Goal: Information Seeking & Learning: Check status

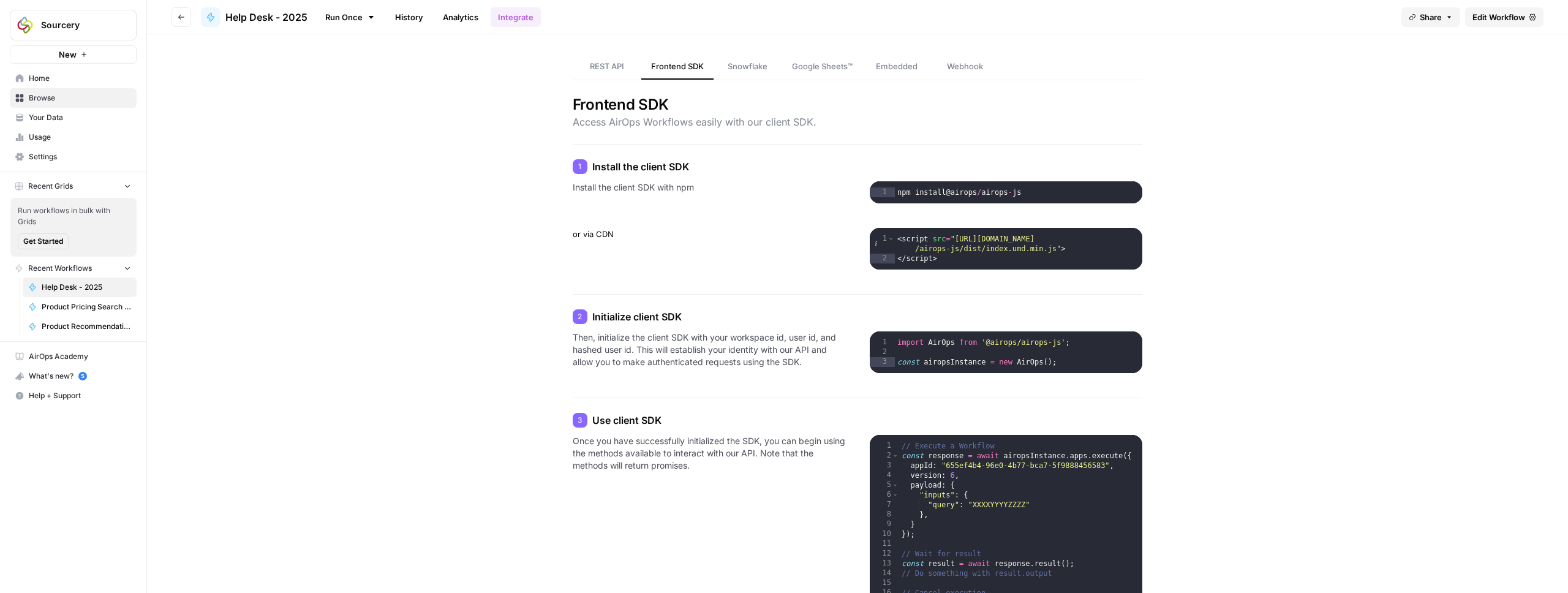
scroll to position [185, 0]
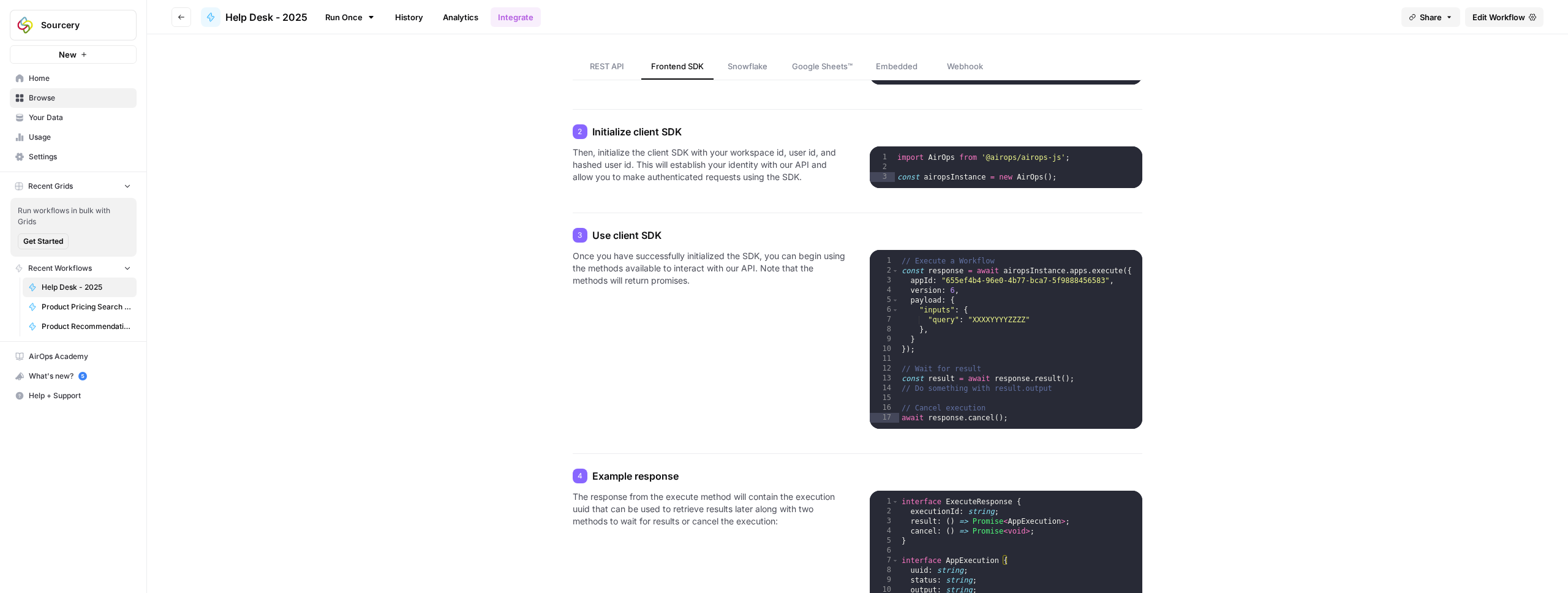
click at [593, 67] on span "REST API" at bounding box center [607, 66] width 34 height 12
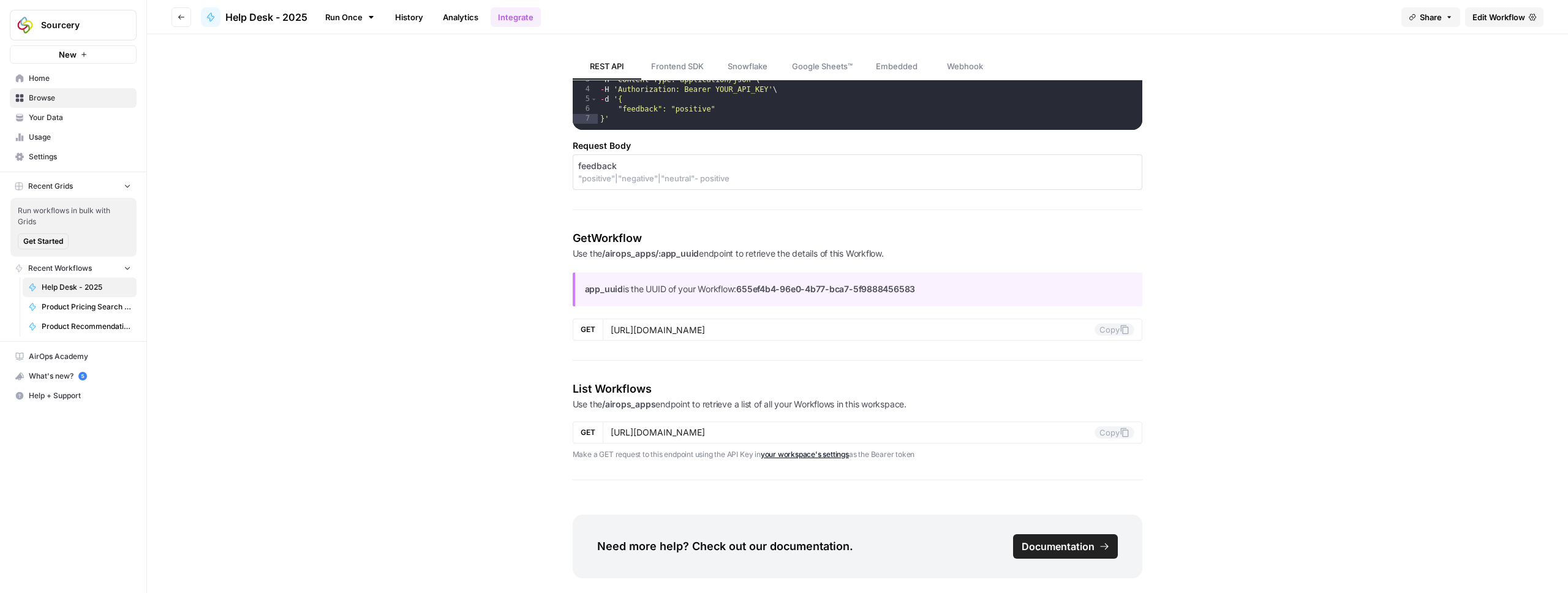
scroll to position [1252, 0]
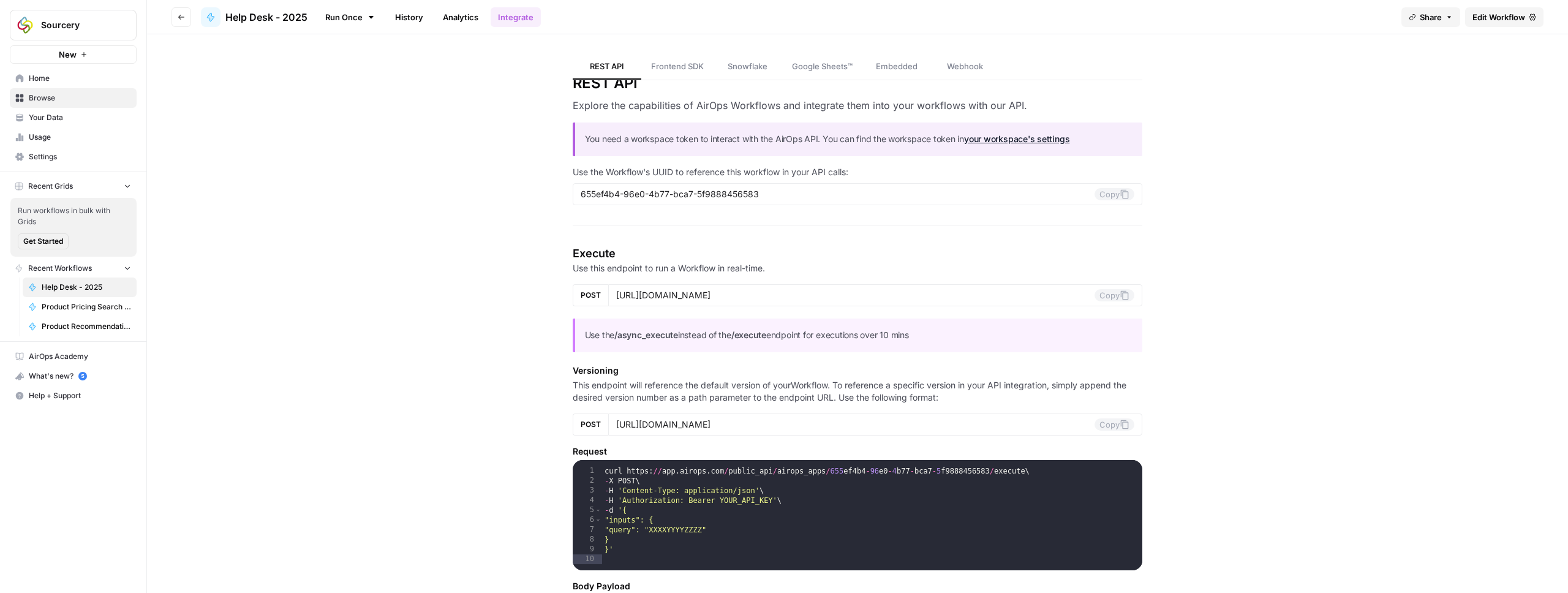
scroll to position [0, 0]
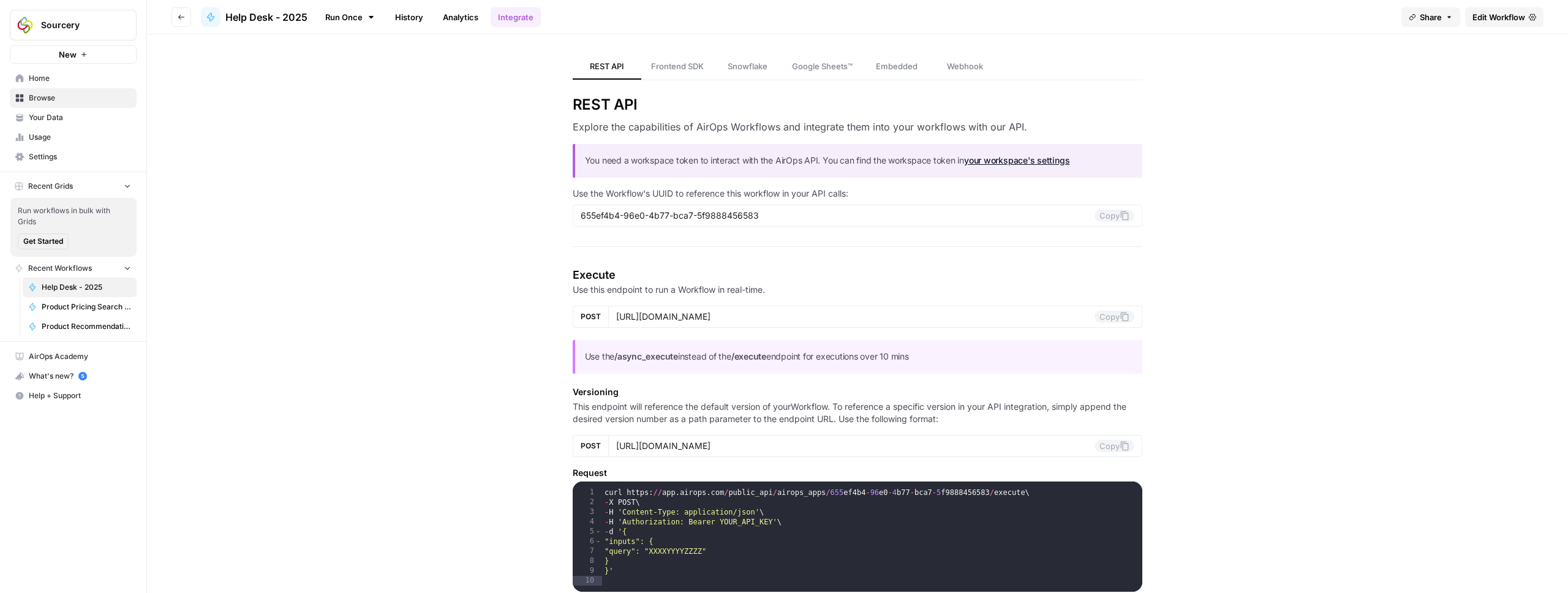
click at [662, 64] on span "Frontend SDK" at bounding box center [677, 66] width 52 height 12
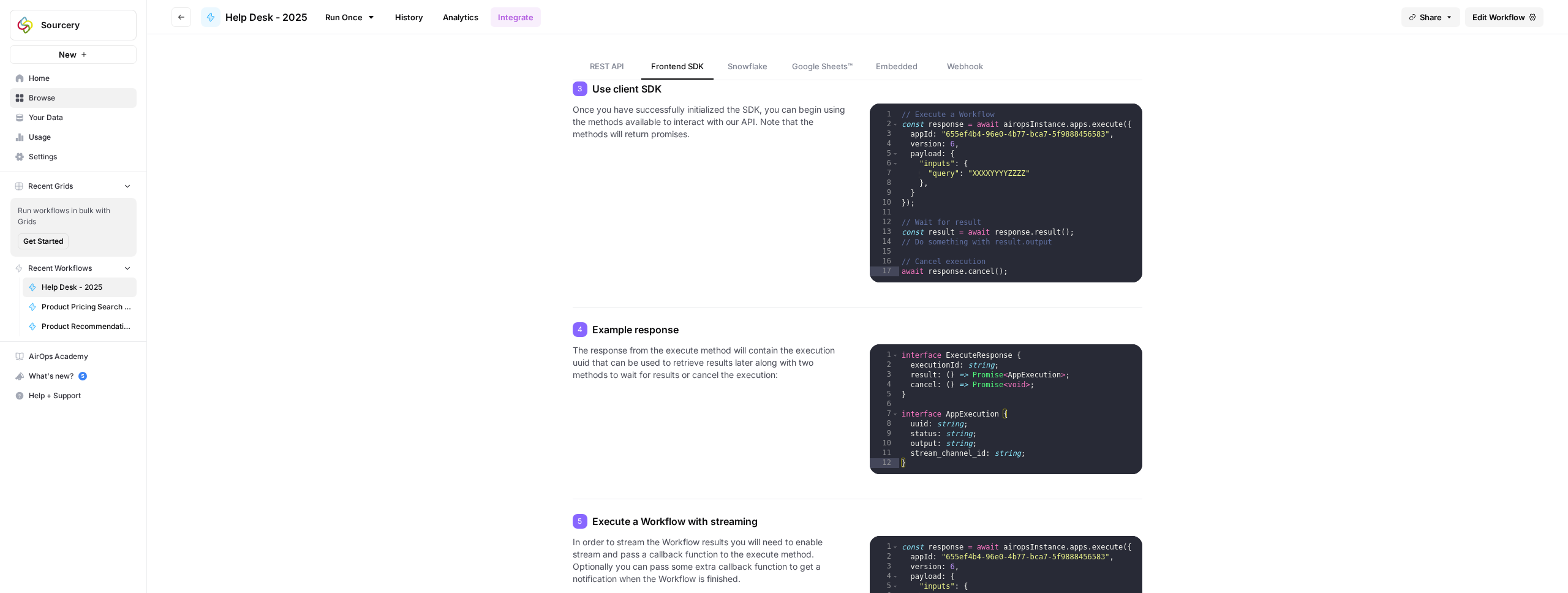
scroll to position [348, 0]
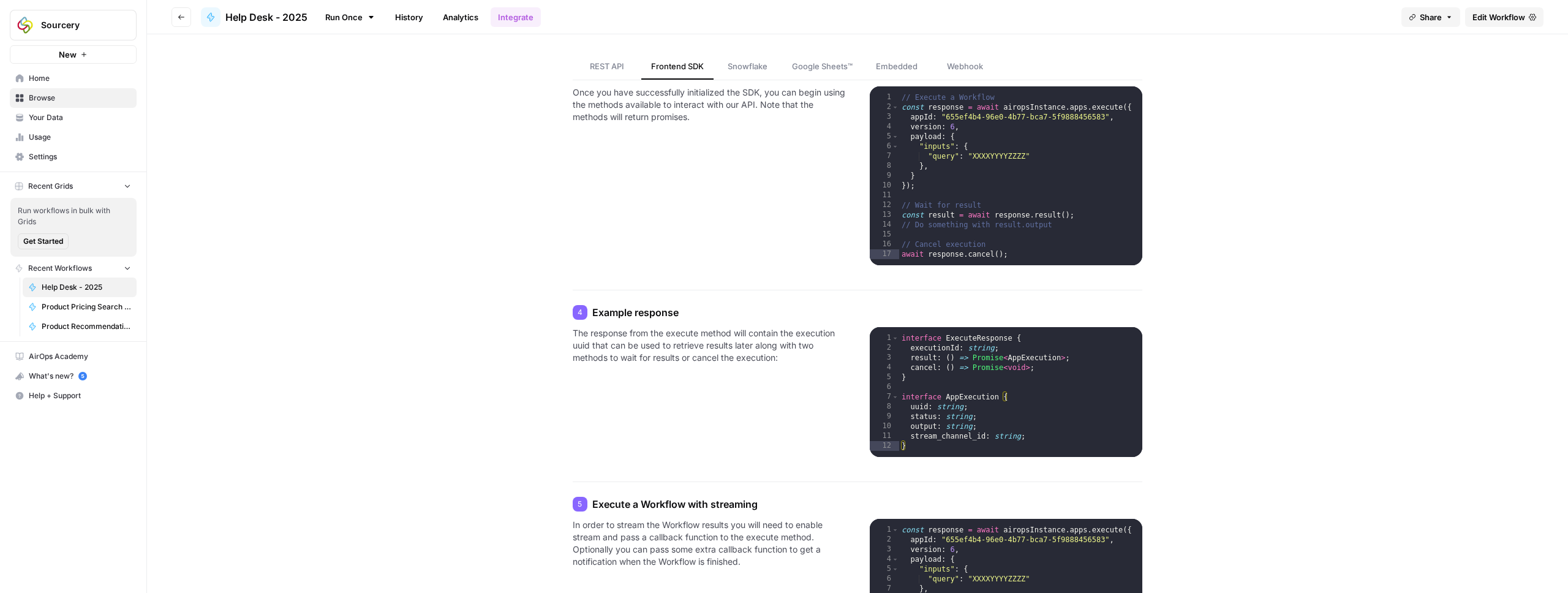
type textarea "**********"
click at [900, 214] on div "// Execute a Workflow const response = await airopsInstance . apps . execute ({…" at bounding box center [1020, 192] width 243 height 199
drag, startPoint x: 900, startPoint y: 214, endPoint x: 1081, endPoint y: 217, distance: 181.0
click at [1081, 217] on div "// Execute a Workflow const response = await airopsInstance . apps . execute ({…" at bounding box center [1020, 192] width 243 height 199
click at [490, 199] on div "REST API Frontend SDK Snowflake Google Sheets™ Embedded Webhook Frontend SDK Ac…" at bounding box center [857, 410] width 735 height 1449
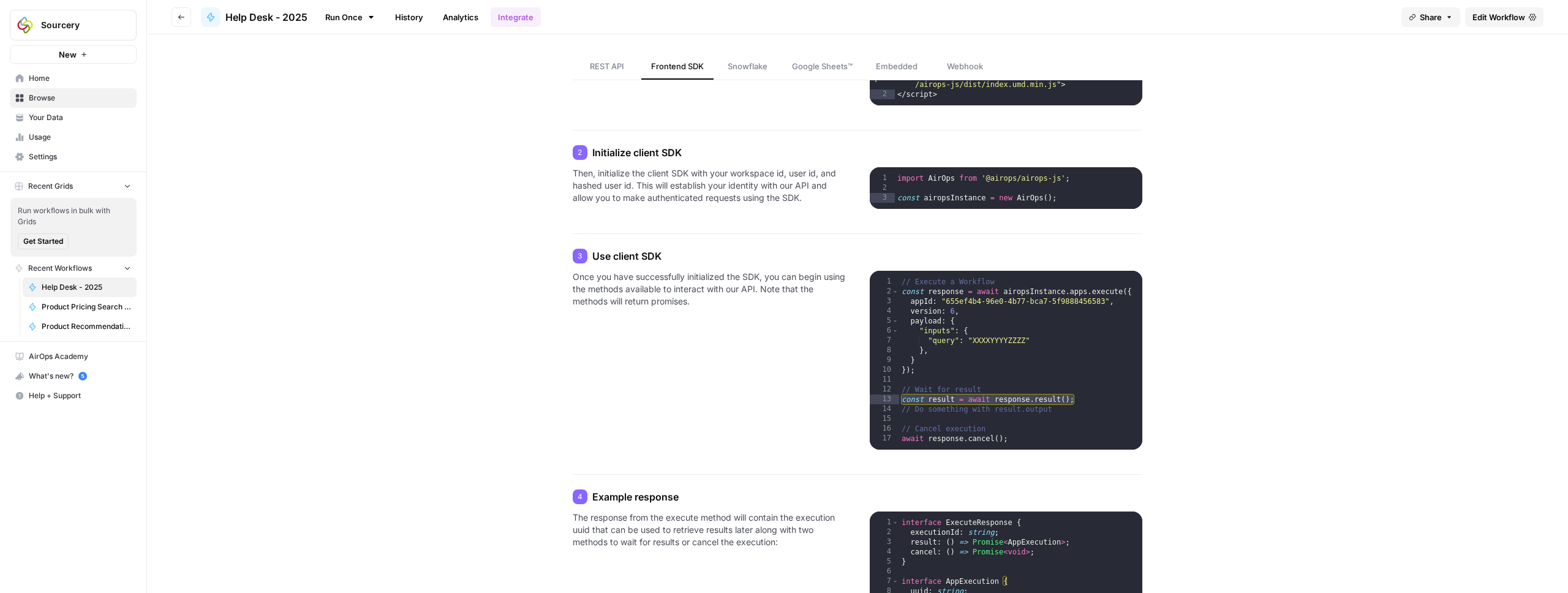
scroll to position [157, 0]
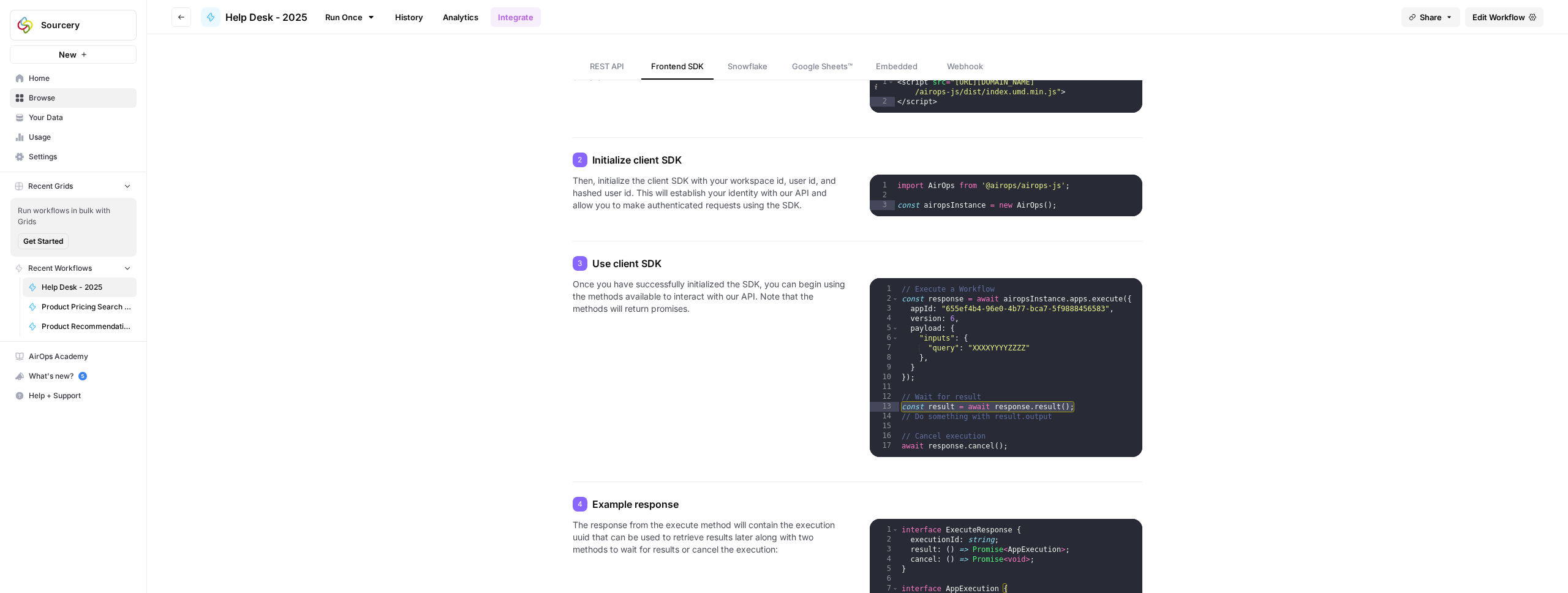
click at [521, 201] on div "REST API Frontend SDK Snowflake Google Sheets™ Embedded Webhook Frontend SDK Ac…" at bounding box center [857, 602] width 735 height 1449
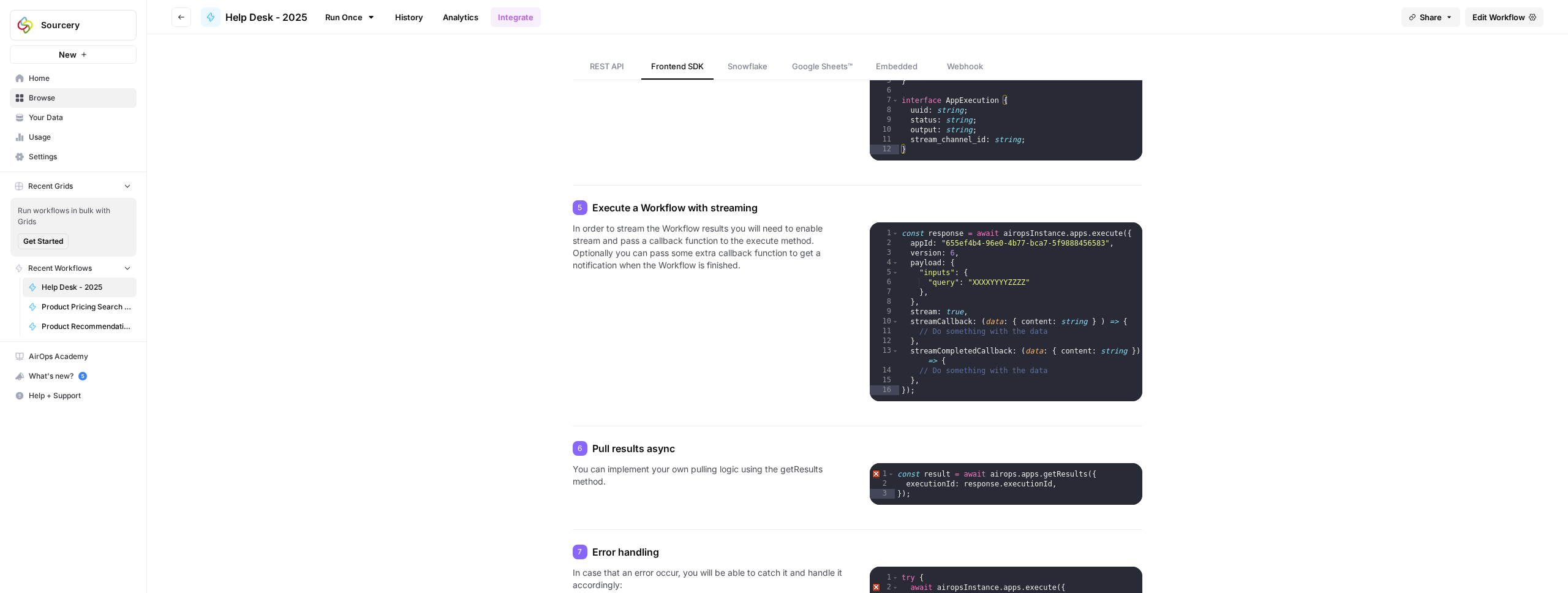
scroll to position [657, 0]
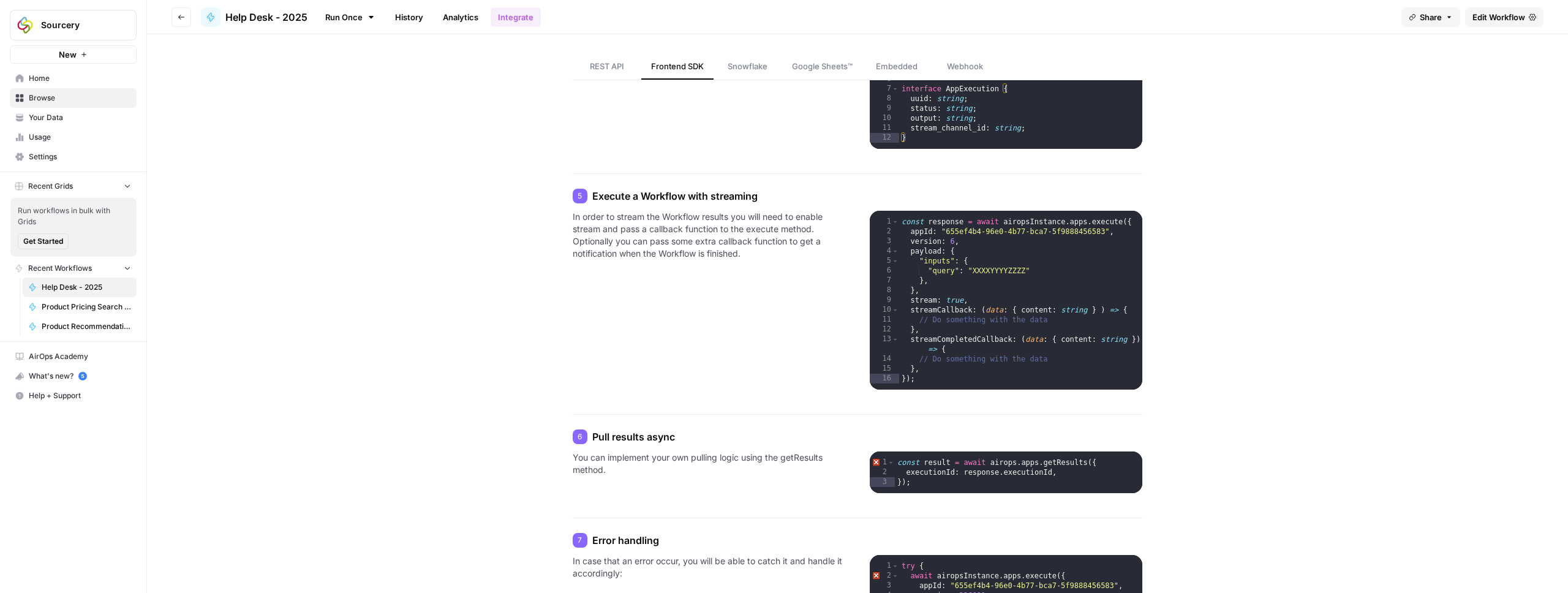
click at [422, 20] on link "History" at bounding box center [409, 17] width 43 height 20
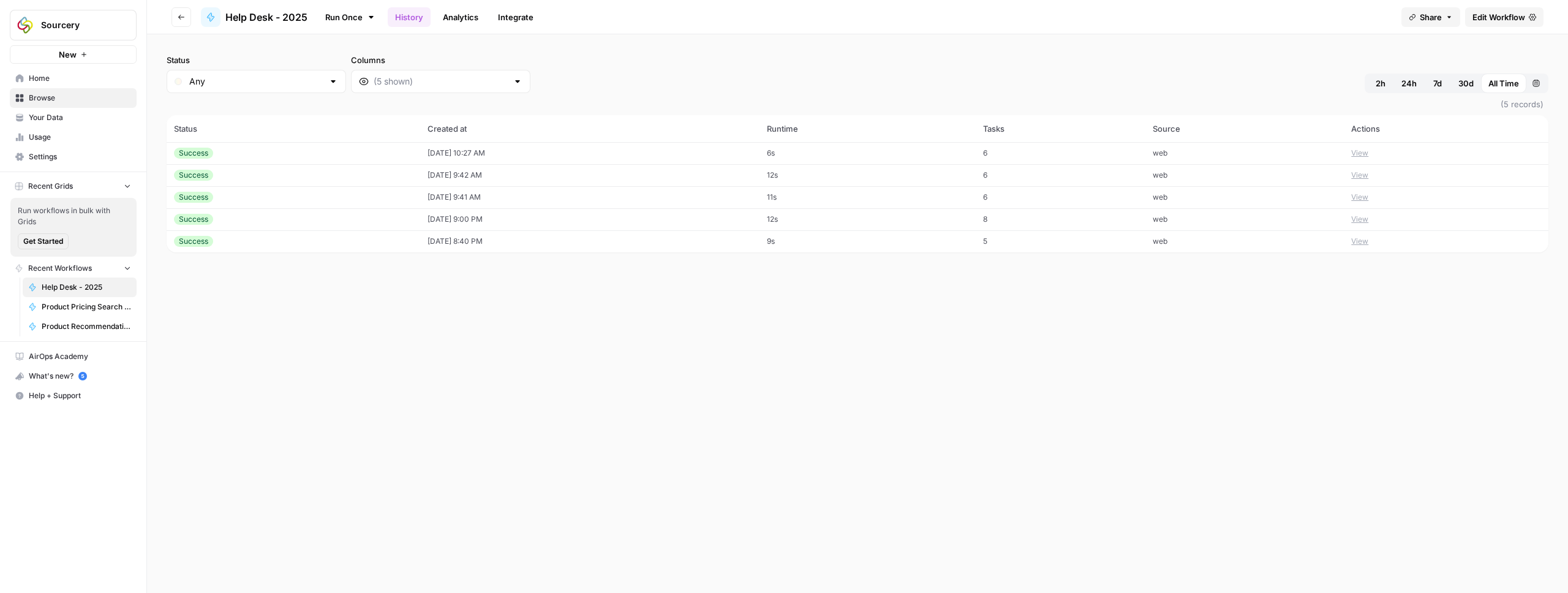
click at [238, 153] on div "Success" at bounding box center [293, 153] width 239 height 11
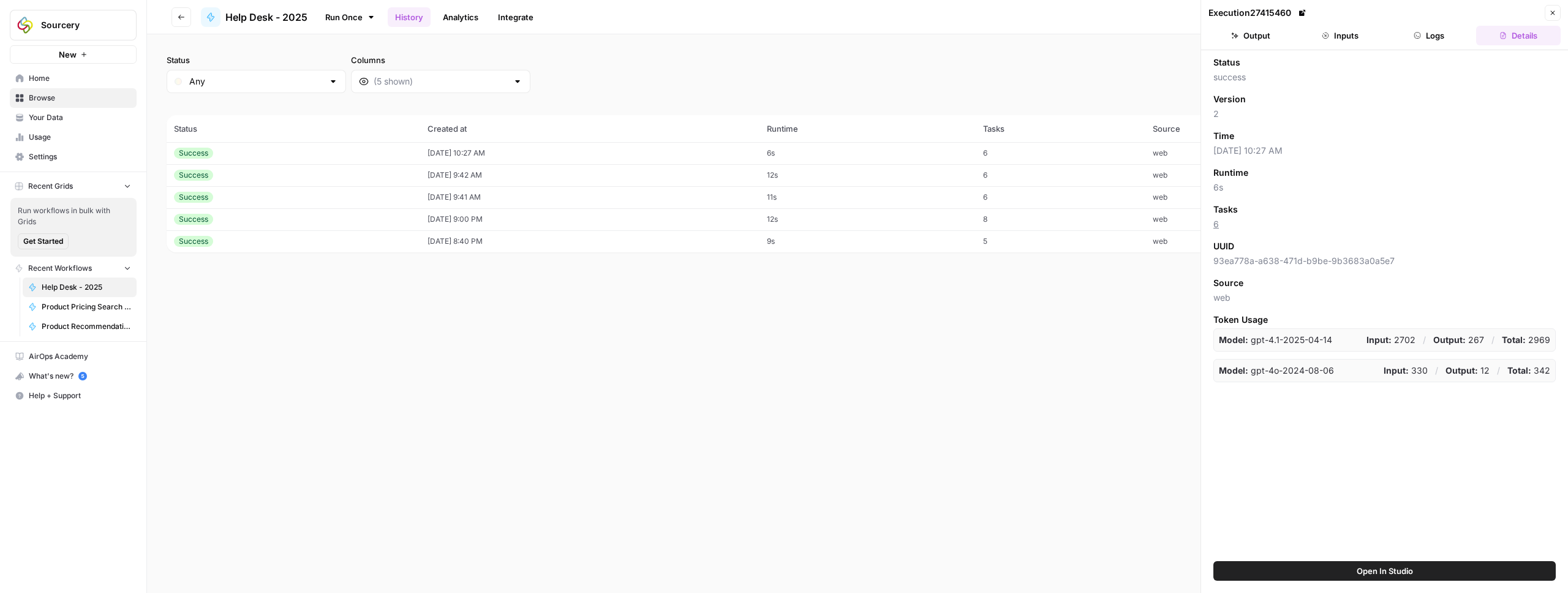
click at [1242, 29] on button "Output" at bounding box center [1250, 35] width 85 height 20
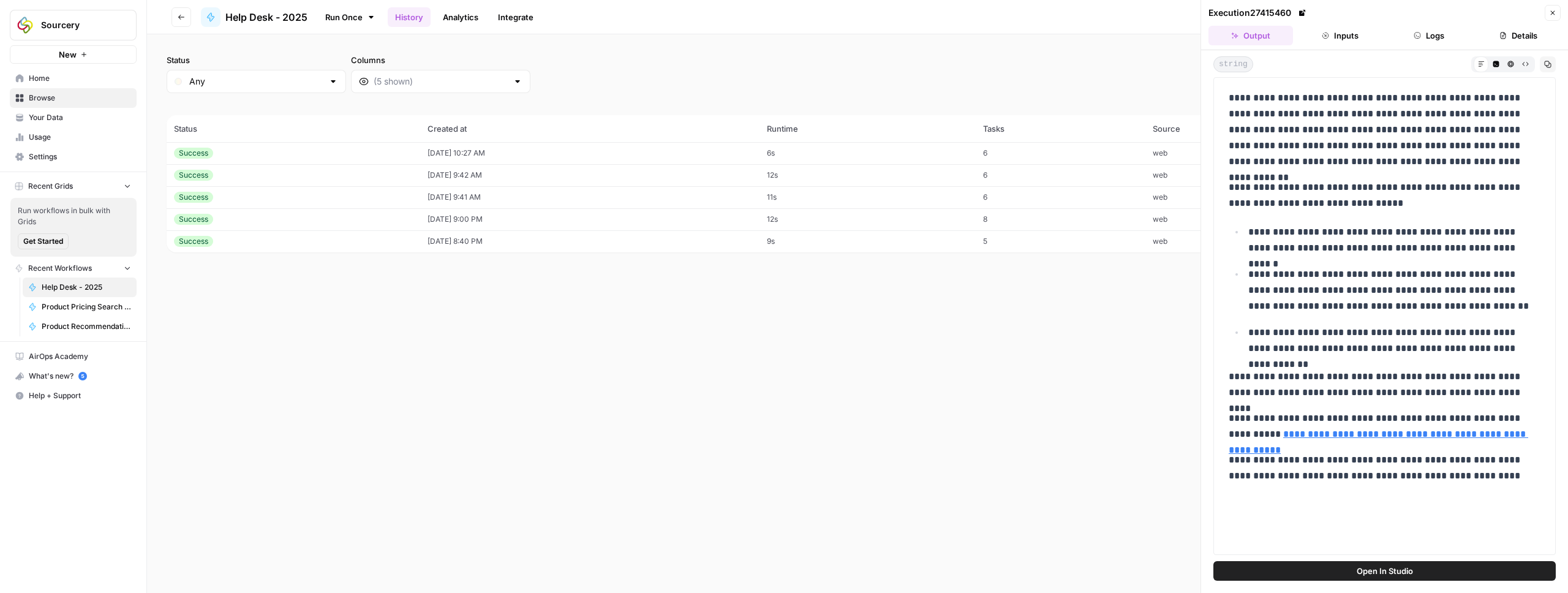
click at [51, 135] on span "Usage" at bounding box center [80, 137] width 102 height 11
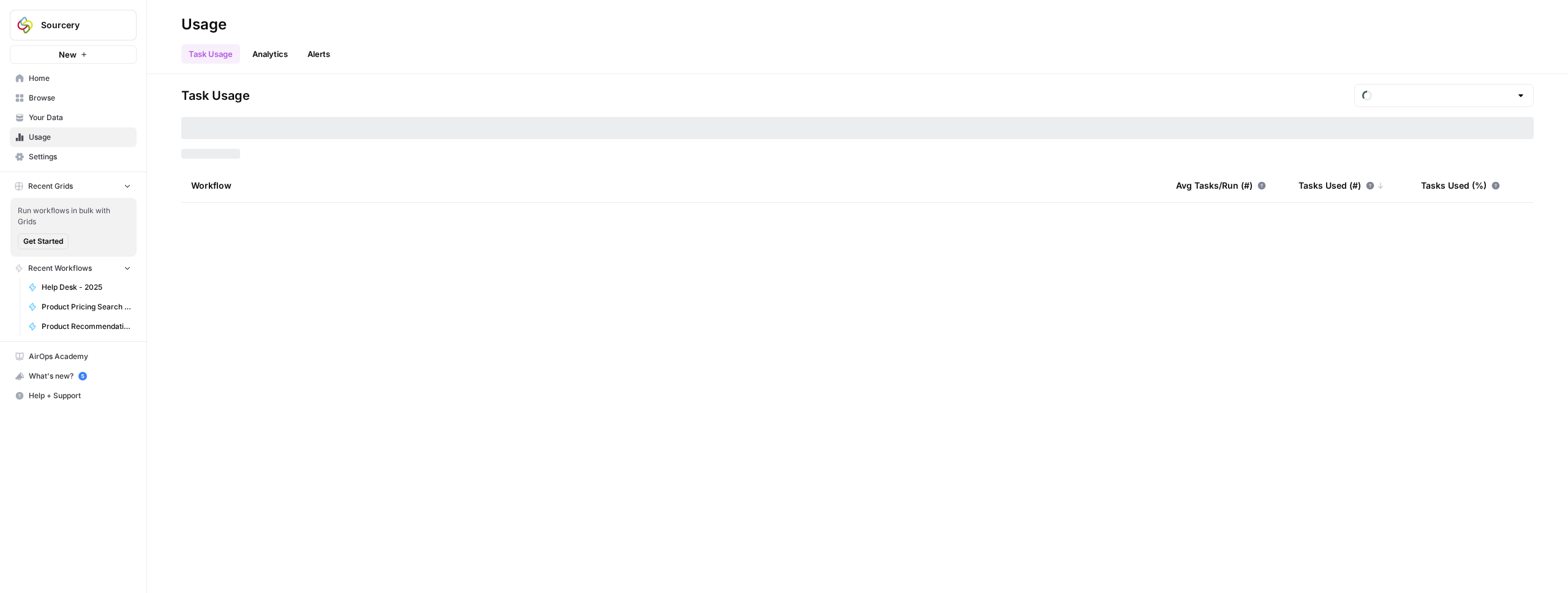
type input "August Included Tasks"
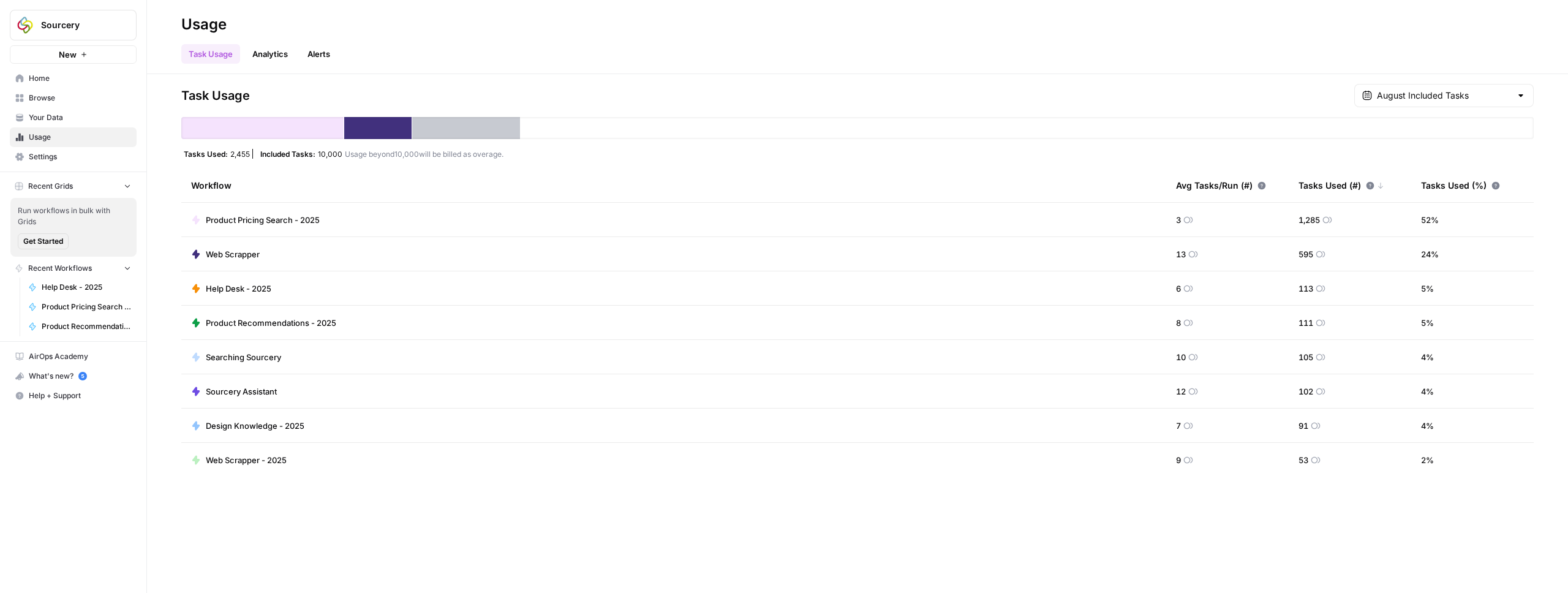
click at [297, 134] on div at bounding box center [262, 128] width 162 height 22
click at [50, 97] on span "Browse" at bounding box center [80, 98] width 102 height 11
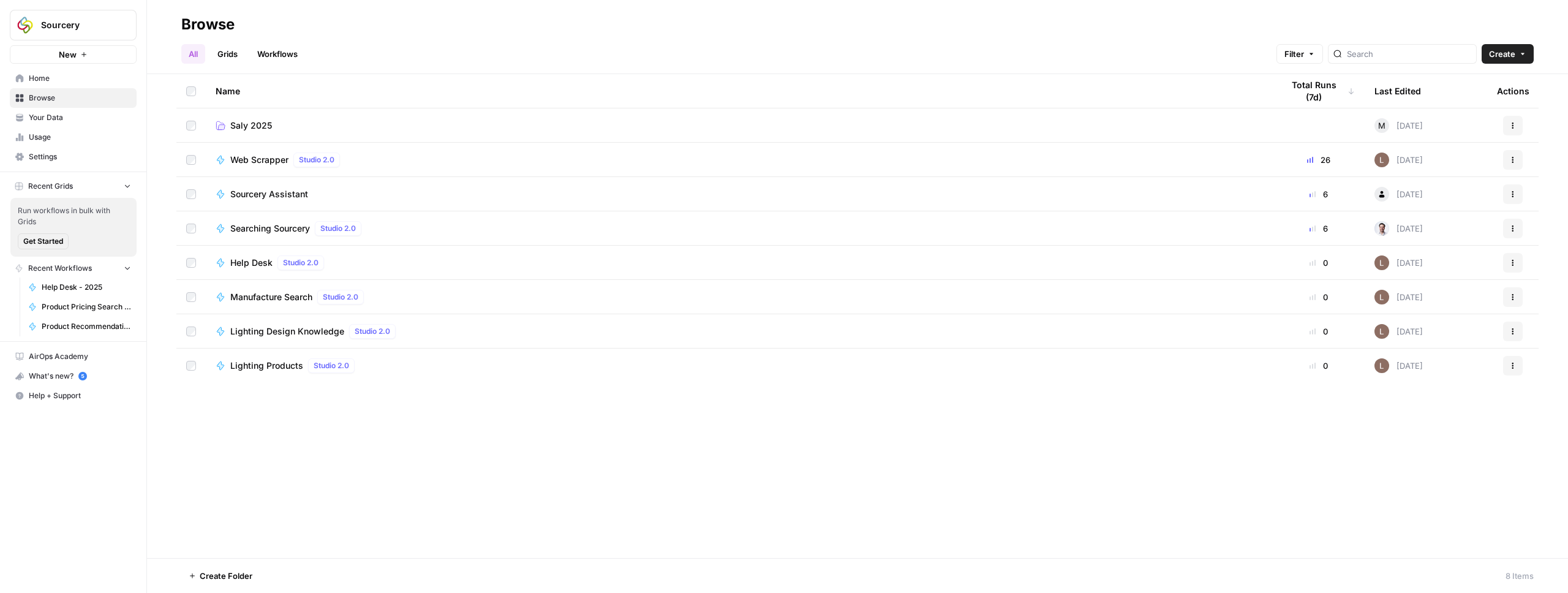
click at [241, 124] on span "Saly 2025" at bounding box center [251, 125] width 41 height 12
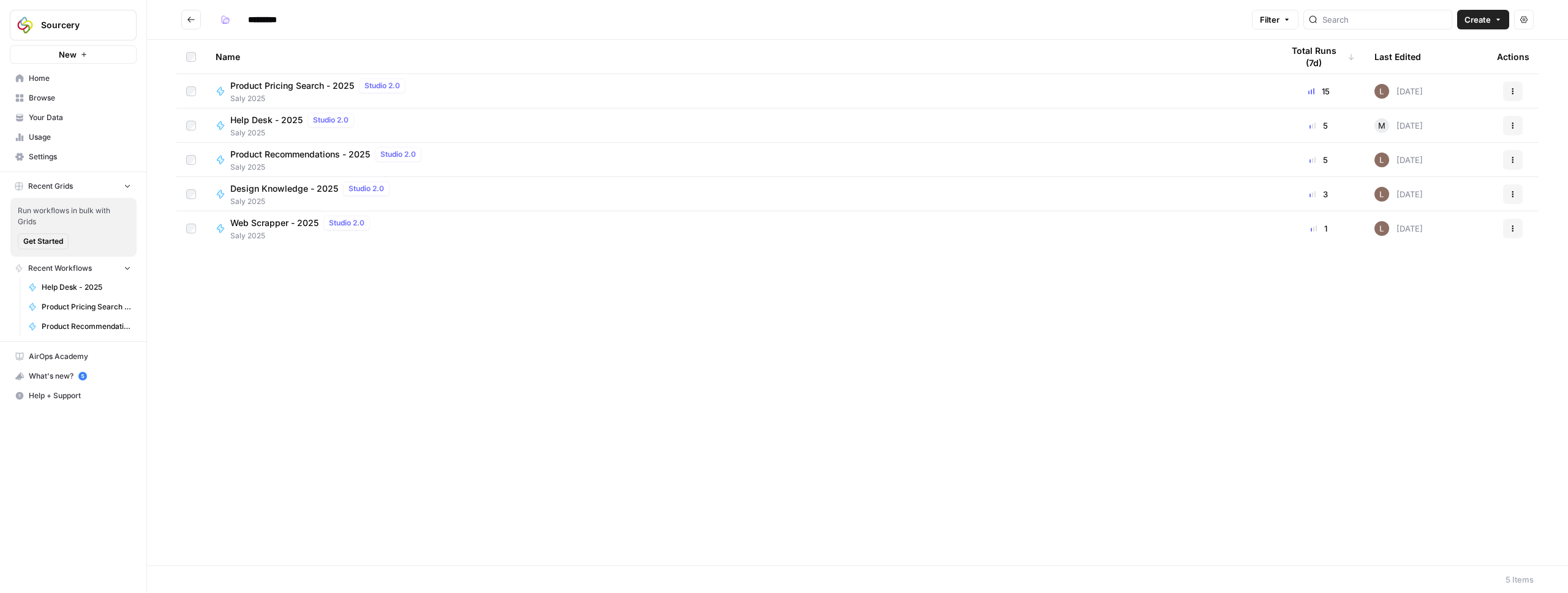
click at [296, 84] on span "Product Pricing Search - 2025" at bounding box center [292, 85] width 124 height 12
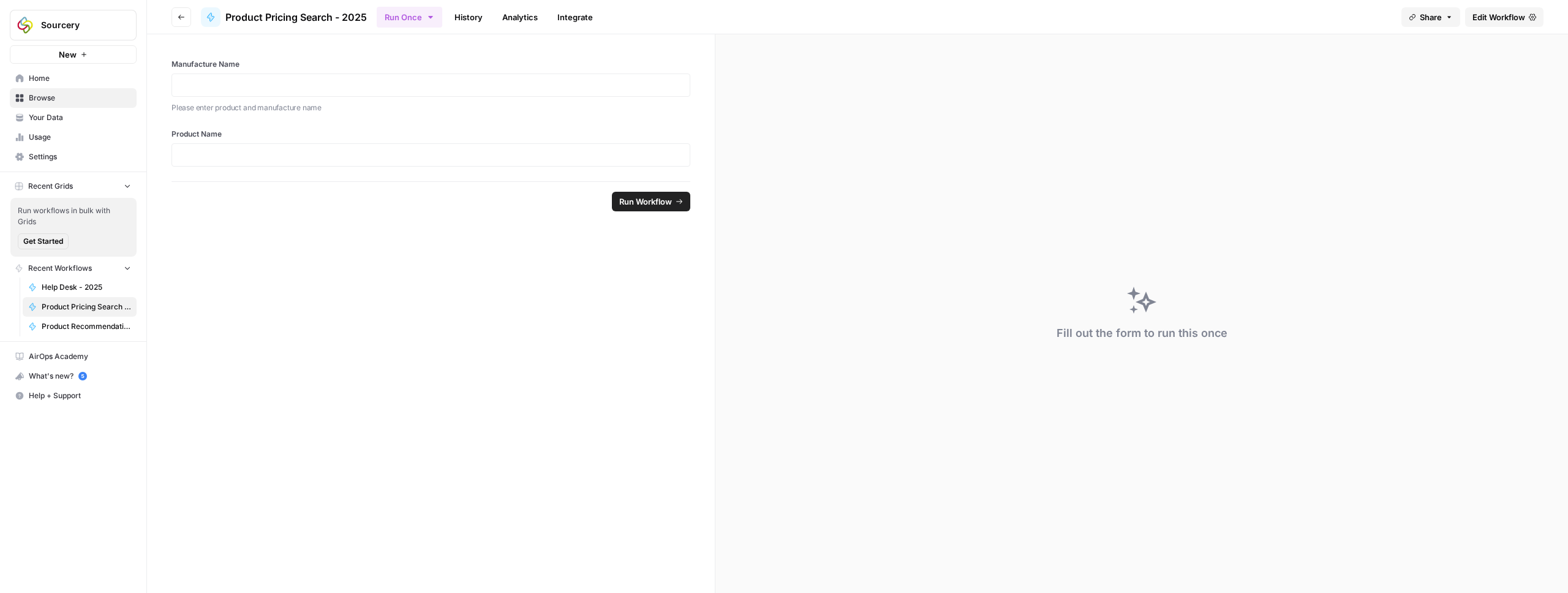
click at [481, 18] on link "History" at bounding box center [468, 17] width 43 height 20
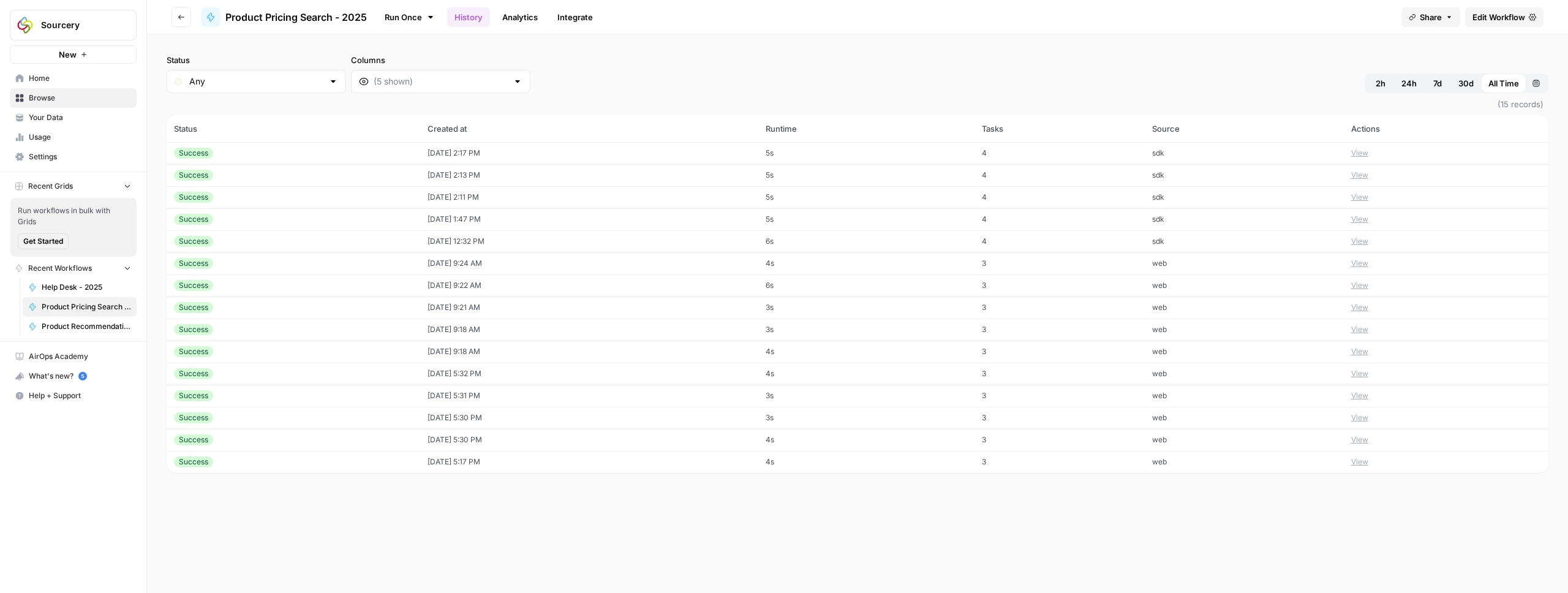
click at [757, 88] on div "Status Any Columns 2h 24h 7d 30d All Time Custom range" at bounding box center [857, 73] width 1382 height 39
click at [1368, 153] on button "View" at bounding box center [1359, 153] width 17 height 11
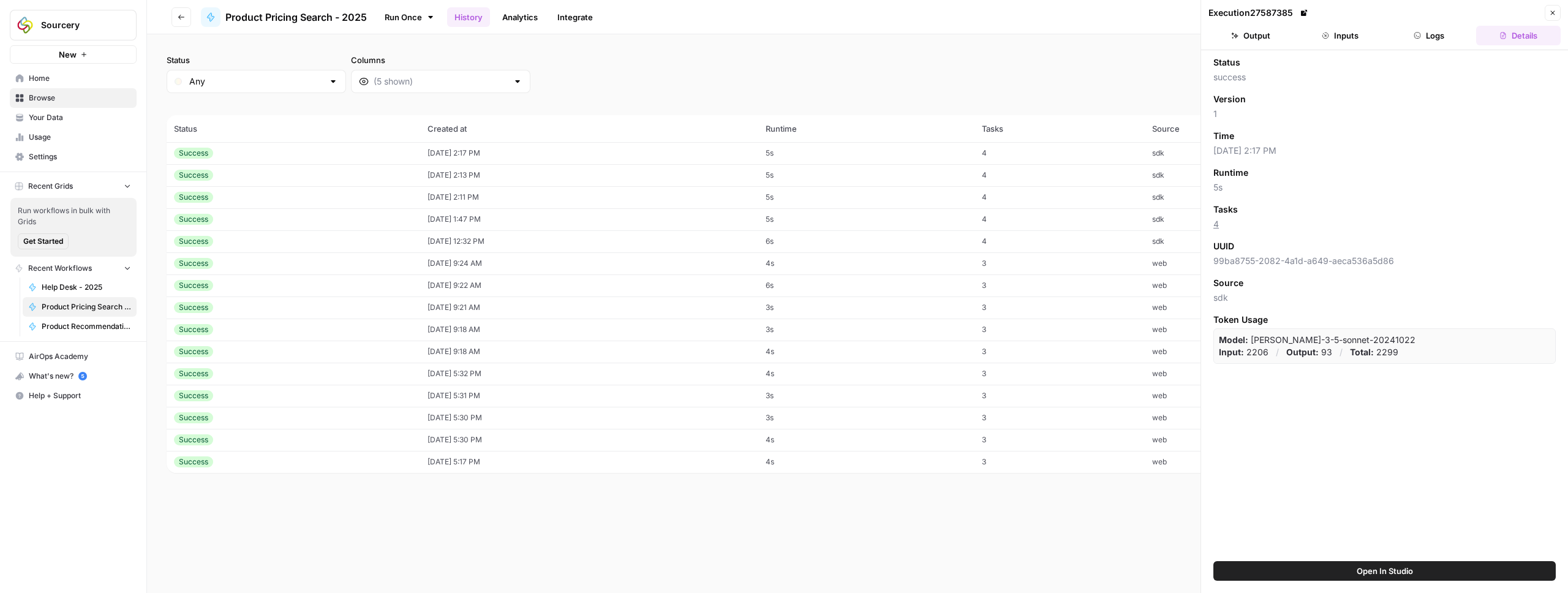
click at [1261, 35] on button "Output" at bounding box center [1250, 35] width 85 height 20
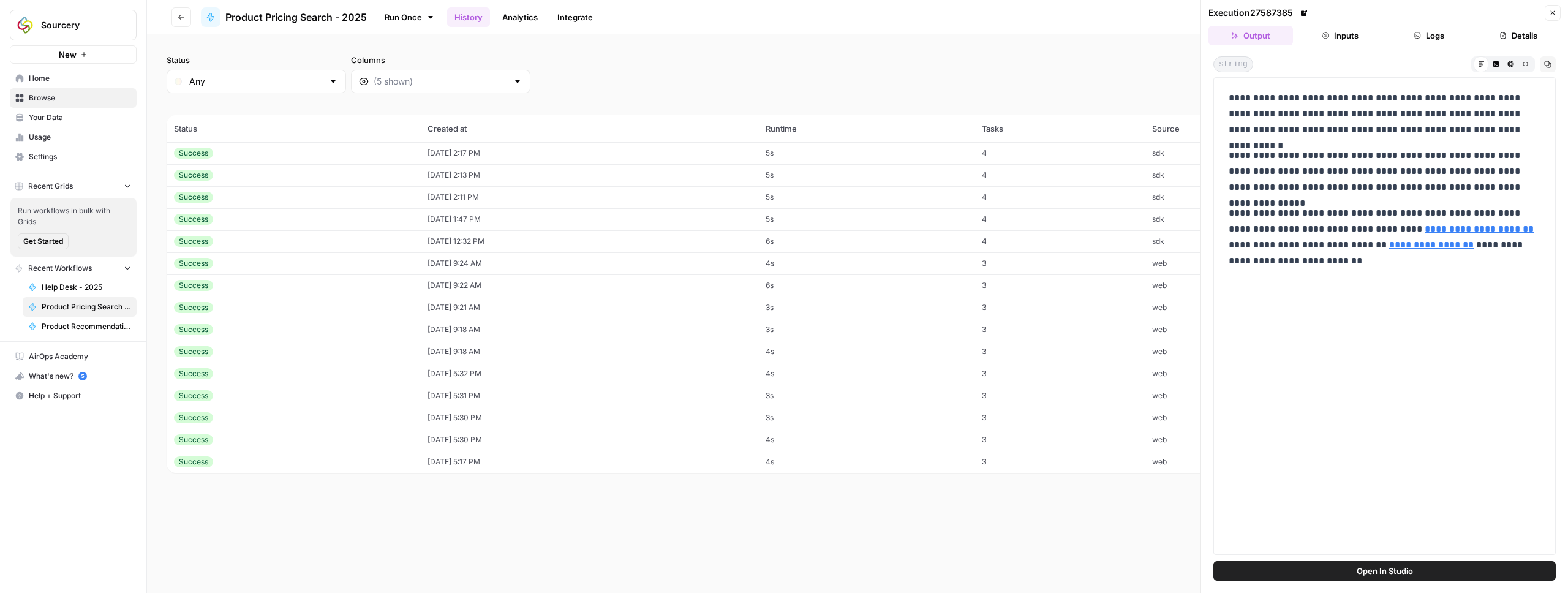
click at [1104, 66] on div "Status Any Columns 2h 24h 7d 30d All Time Custom range" at bounding box center [857, 73] width 1382 height 39
click at [734, 60] on div "Status Any Columns 2h 24h 7d 30d All Time Custom range" at bounding box center [857, 73] width 1382 height 39
drag, startPoint x: 1348, startPoint y: 131, endPoint x: 1342, endPoint y: 130, distance: 6.1
click at [1342, 130] on p "**********" at bounding box center [1384, 113] width 312 height 48
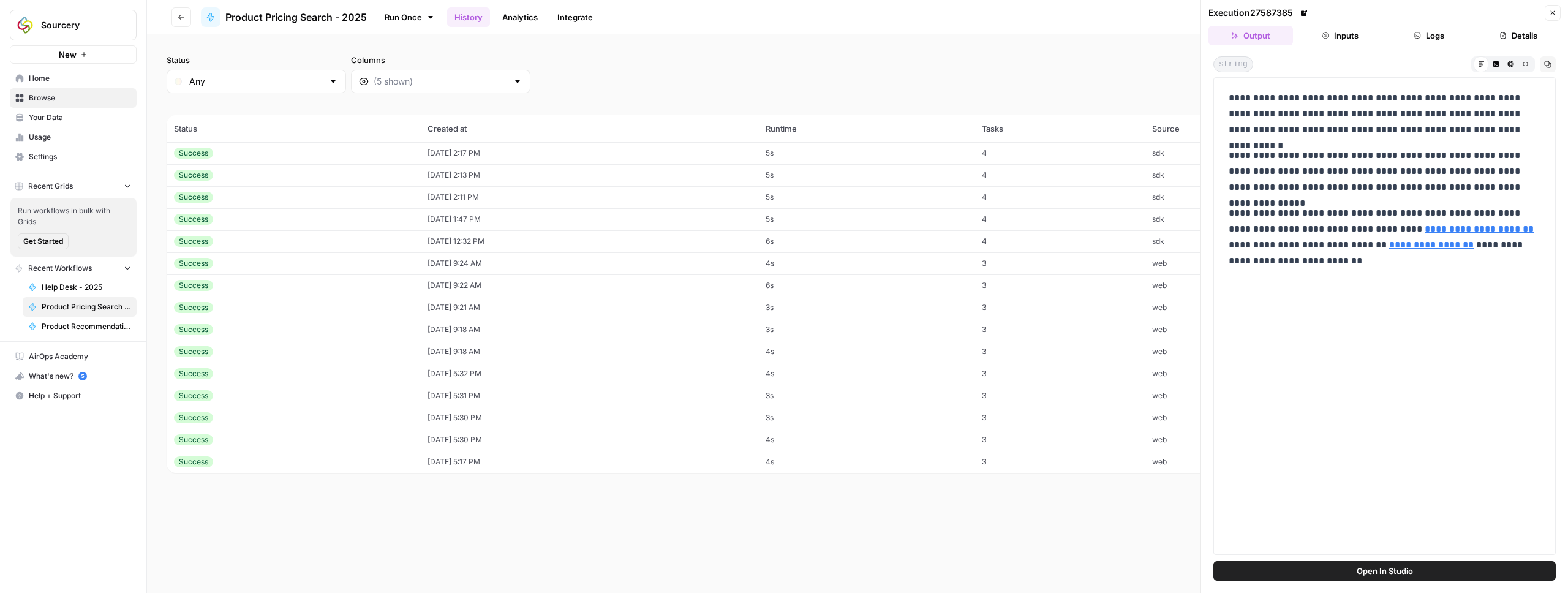
drag, startPoint x: 1342, startPoint y: 130, endPoint x: 1363, endPoint y: 130, distance: 21.0
click at [1363, 130] on p "**********" at bounding box center [1384, 113] width 312 height 48
click at [1369, 129] on p "**********" at bounding box center [1384, 113] width 312 height 48
drag, startPoint x: 1338, startPoint y: 131, endPoint x: 1358, endPoint y: 131, distance: 20.0
click at [1358, 131] on p "**********" at bounding box center [1384, 113] width 312 height 48
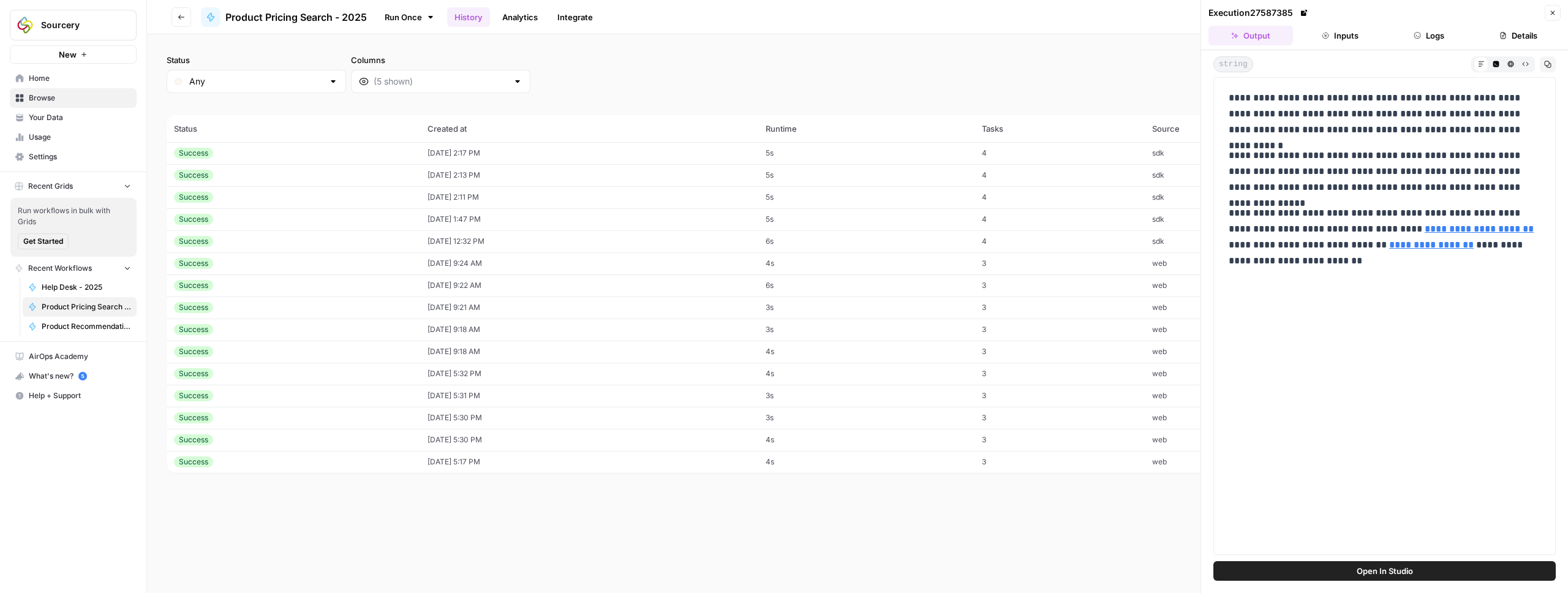
click at [1156, 73] on div "Status Any Columns 2h 24h 7d 30d All Time Custom range" at bounding box center [857, 73] width 1382 height 39
click at [1554, 14] on icon "button" at bounding box center [1552, 12] width 7 height 7
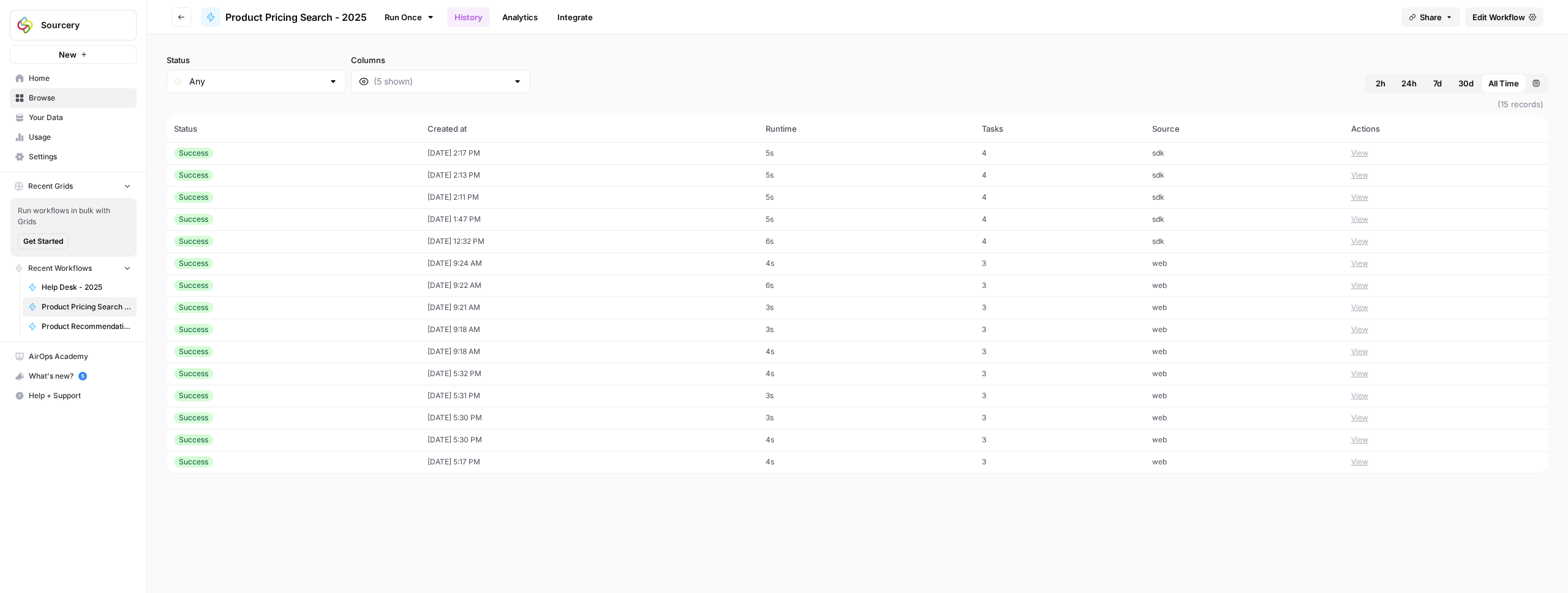
click at [1382, 86] on span "2h" at bounding box center [1380, 83] width 10 height 12
click at [1503, 83] on span "All Time" at bounding box center [1503, 83] width 31 height 12
click at [1218, 98] on span "(15 records)" at bounding box center [857, 104] width 1382 height 22
click at [1365, 153] on button "View" at bounding box center [1359, 153] width 17 height 11
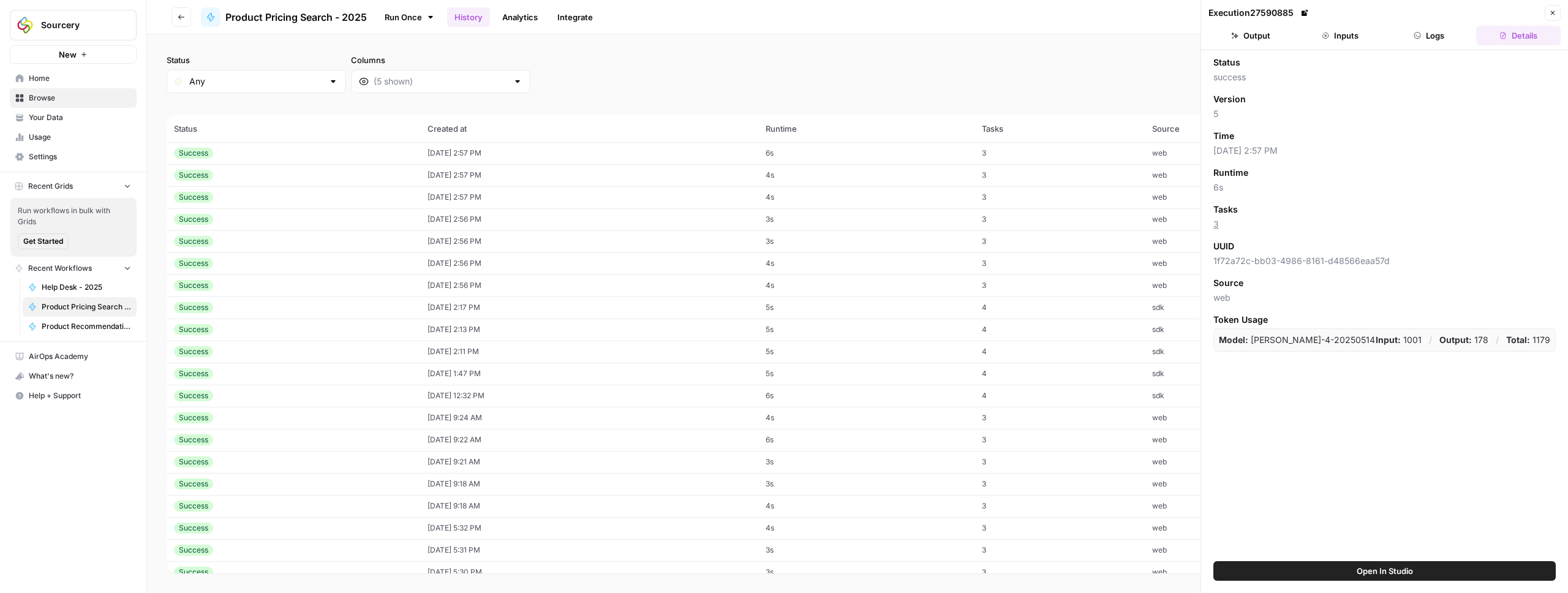
click at [1350, 41] on button "Inputs" at bounding box center [1340, 35] width 85 height 20
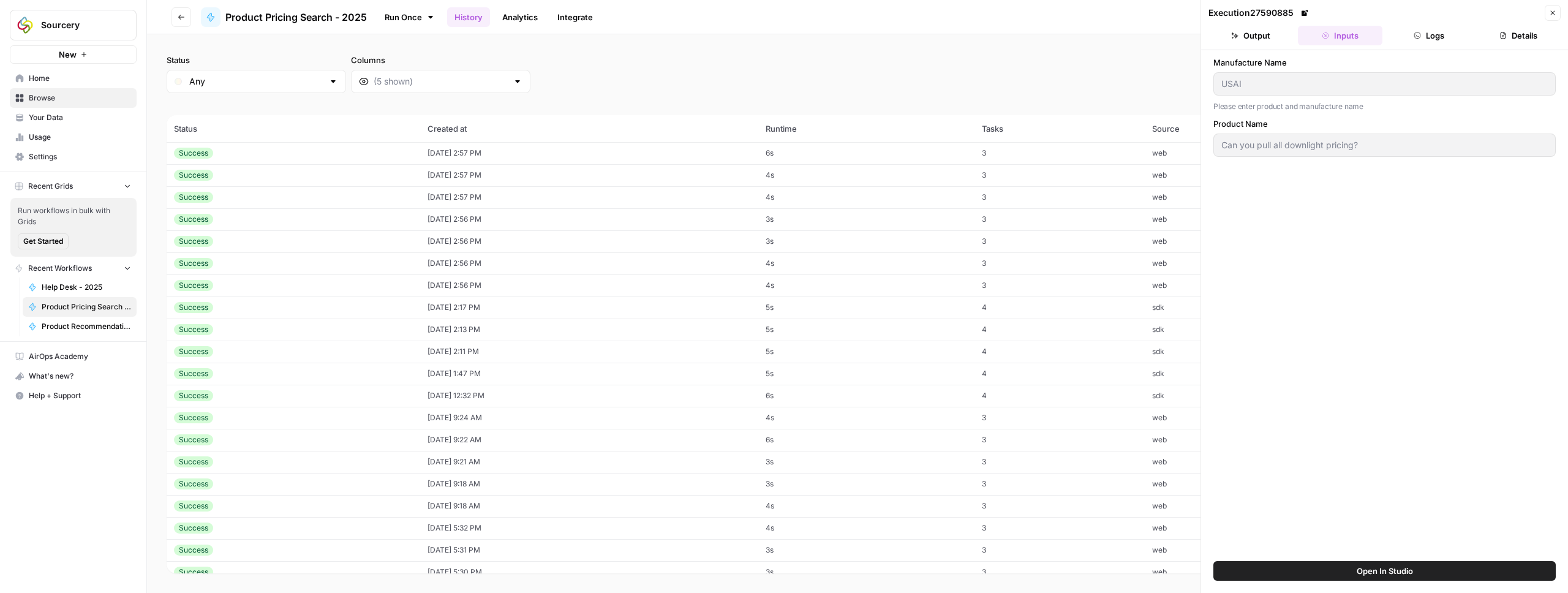
click at [1251, 38] on button "Output" at bounding box center [1250, 35] width 85 height 20
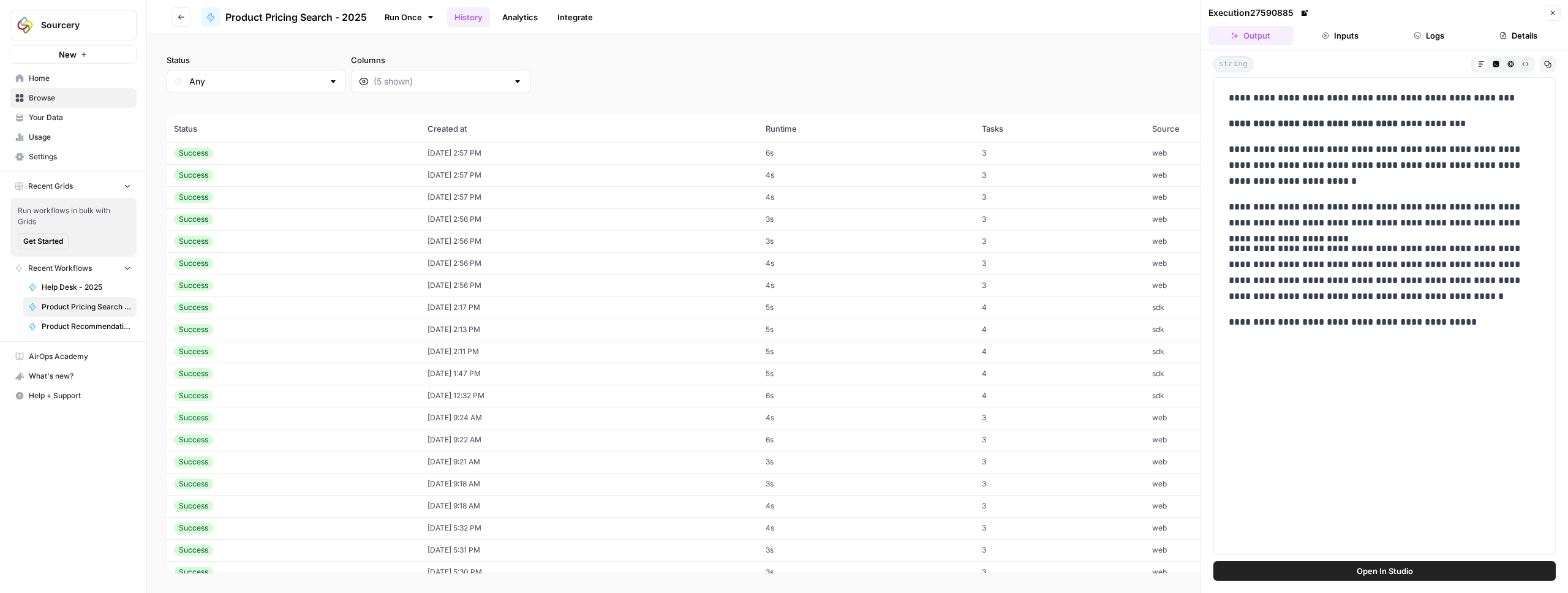
click at [1346, 33] on button "Inputs" at bounding box center [1340, 35] width 85 height 20
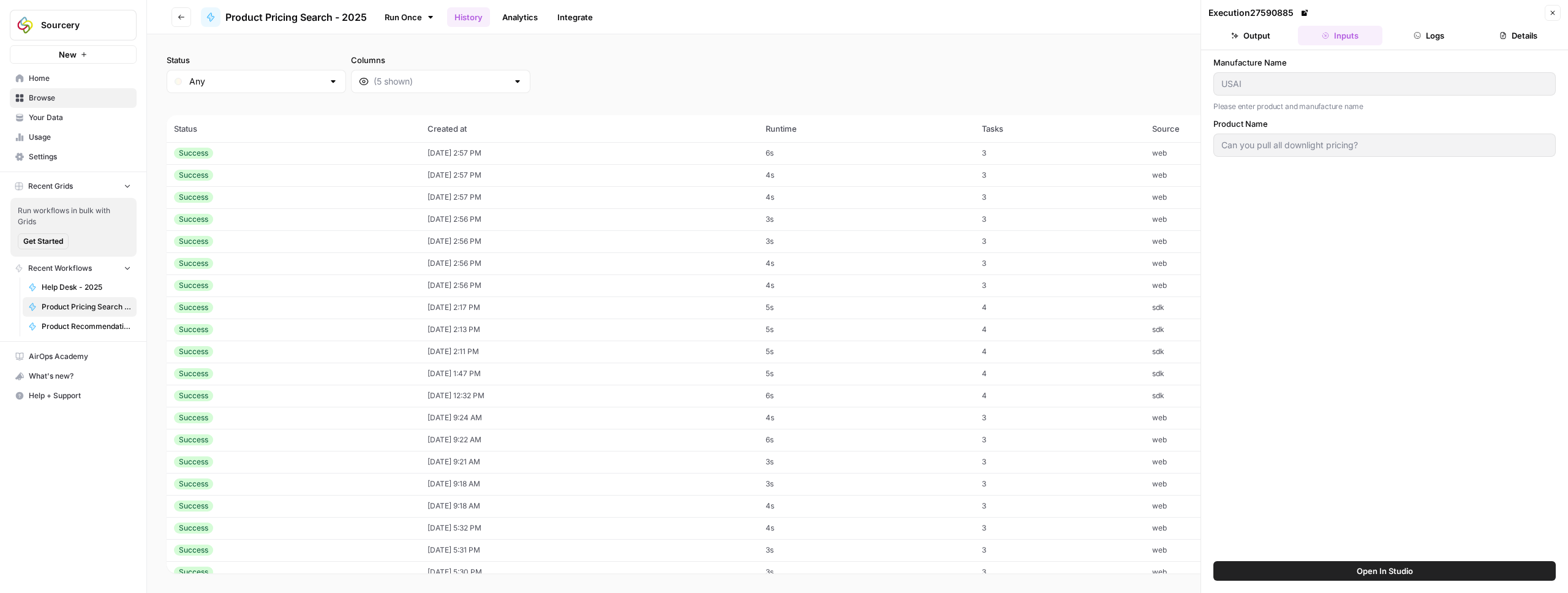
click at [881, 190] on td "4s" at bounding box center [866, 197] width 216 height 22
click at [1076, 171] on td "3" at bounding box center [1060, 175] width 171 height 22
click at [1263, 39] on button "Output" at bounding box center [1250, 35] width 85 height 20
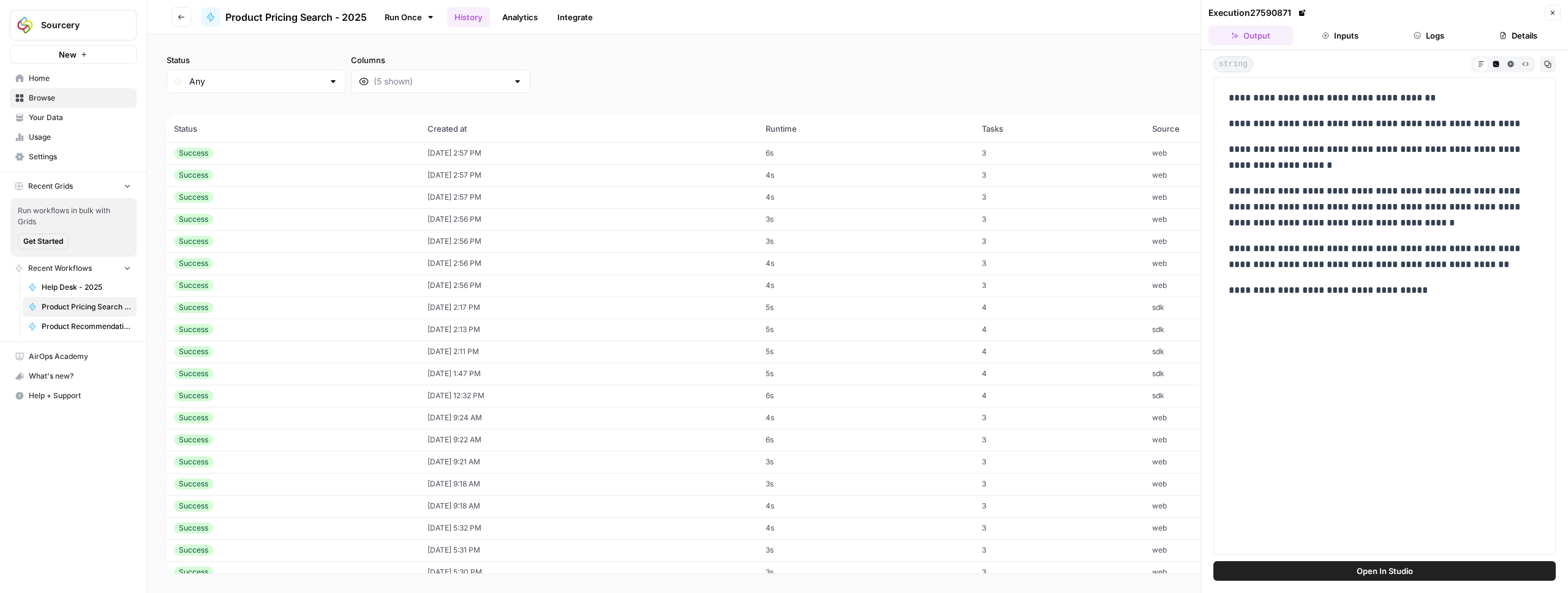
click at [1062, 180] on td "3" at bounding box center [1060, 175] width 171 height 22
click at [1358, 31] on button "Inputs" at bounding box center [1340, 35] width 85 height 20
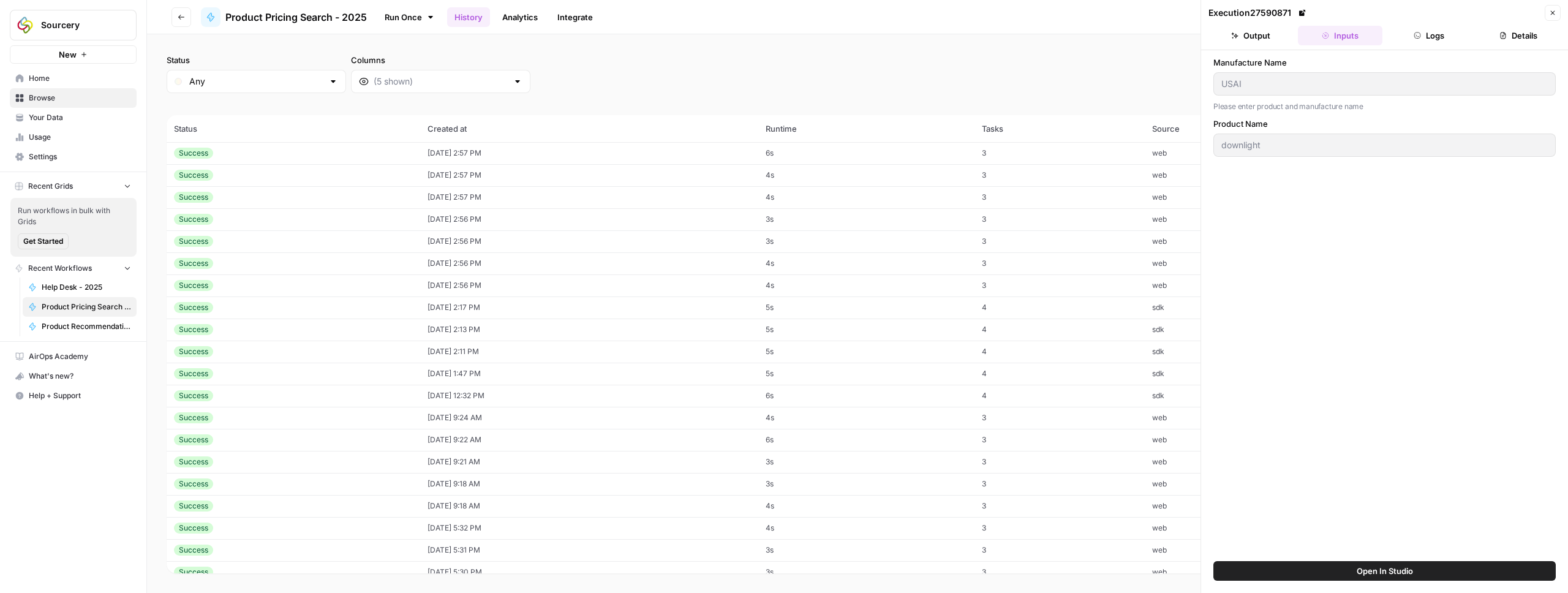
click at [1062, 148] on td "3" at bounding box center [1060, 153] width 171 height 22
click at [1058, 174] on td "3" at bounding box center [1060, 175] width 171 height 22
click at [1056, 195] on td "3" at bounding box center [1060, 197] width 171 height 22
type input "B3SDL-15L2-35KH-30-S-WH-WH-NCE-NA-NA-UNV-D6E-TBD-NA-NA-NA"
click at [1054, 219] on td "3" at bounding box center [1060, 219] width 171 height 22
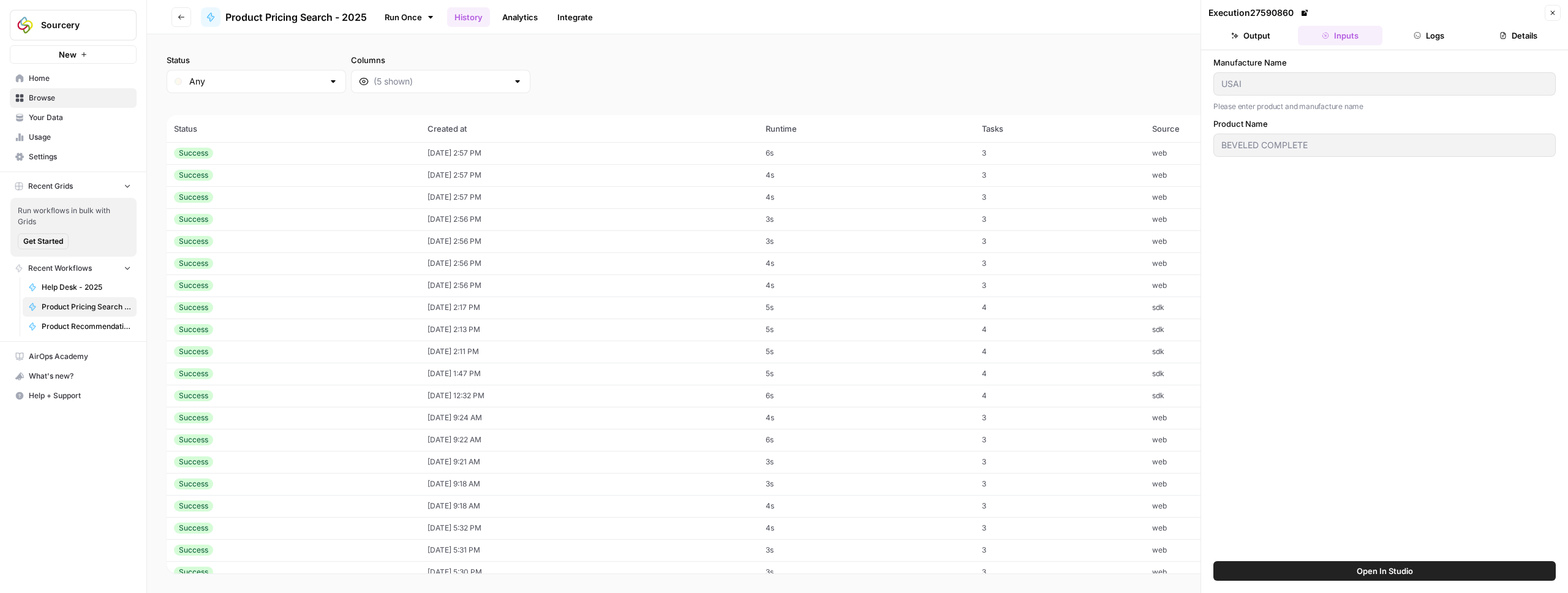
click at [1074, 152] on td "3" at bounding box center [1060, 153] width 171 height 22
click at [1109, 174] on td "3" at bounding box center [1060, 175] width 171 height 22
type input "downlight"
click at [1275, 39] on button "Output" at bounding box center [1250, 35] width 85 height 20
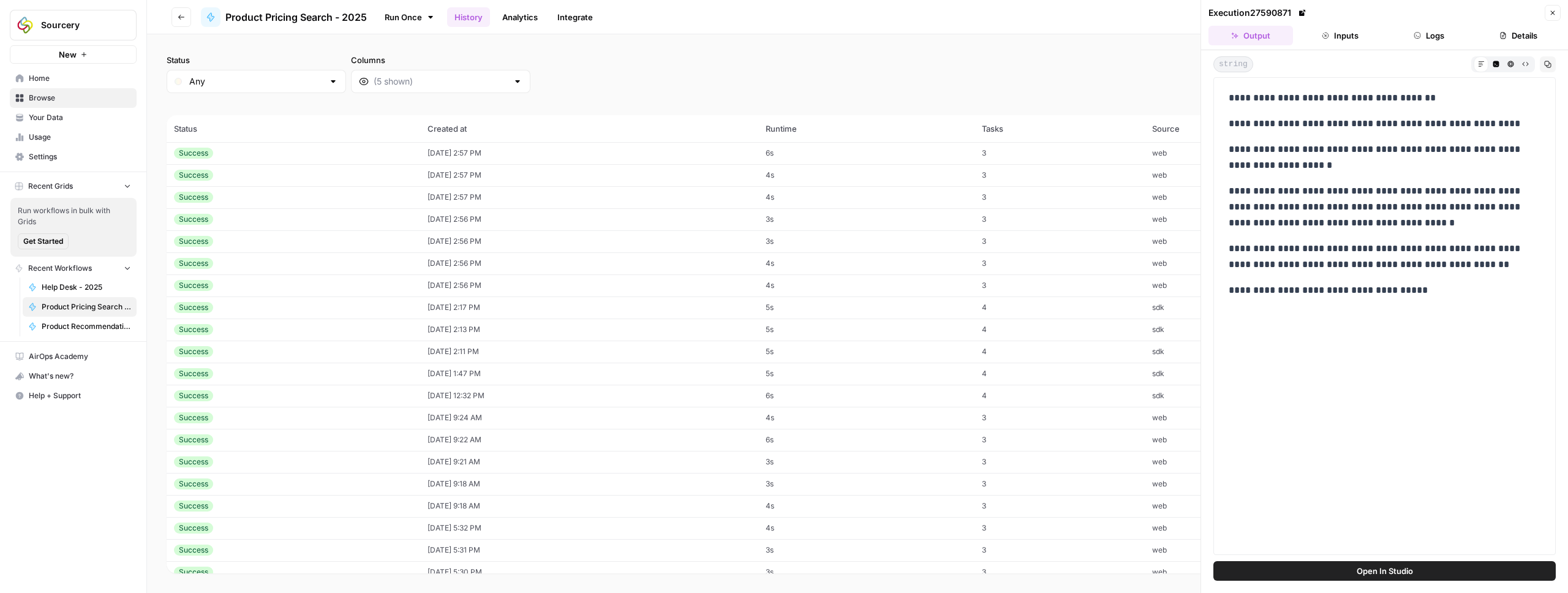
click at [1302, 325] on div "**********" at bounding box center [1384, 316] width 327 height 462
click at [1133, 152] on td "3" at bounding box center [1060, 153] width 171 height 22
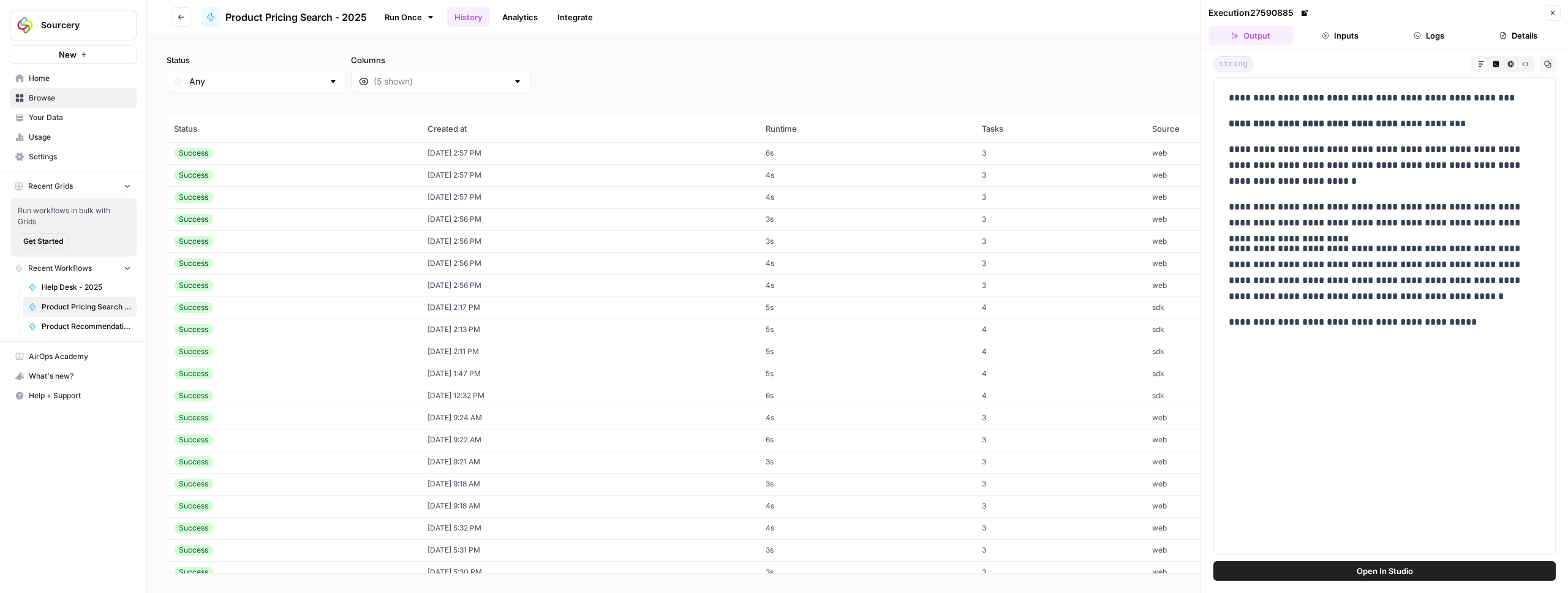
click at [1133, 90] on div "Status Any Columns 2h 24h 7d 30d All Time Custom range" at bounding box center [857, 73] width 1382 height 39
click at [1157, 81] on div "Status Any Columns 2h 24h 7d 30d All Time Custom range" at bounding box center [857, 73] width 1382 height 39
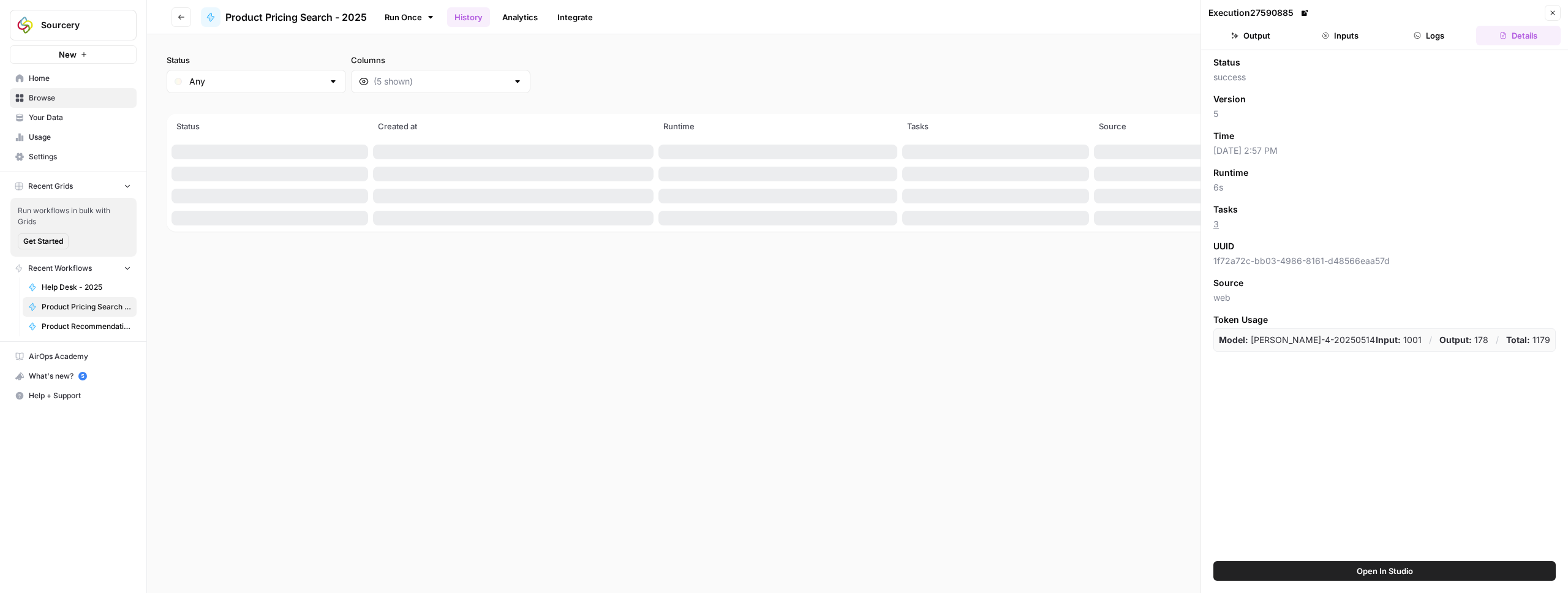
click at [1159, 78] on div "Status Any Columns 2h 24h 7d 30d All Time Custom range" at bounding box center [857, 73] width 1382 height 39
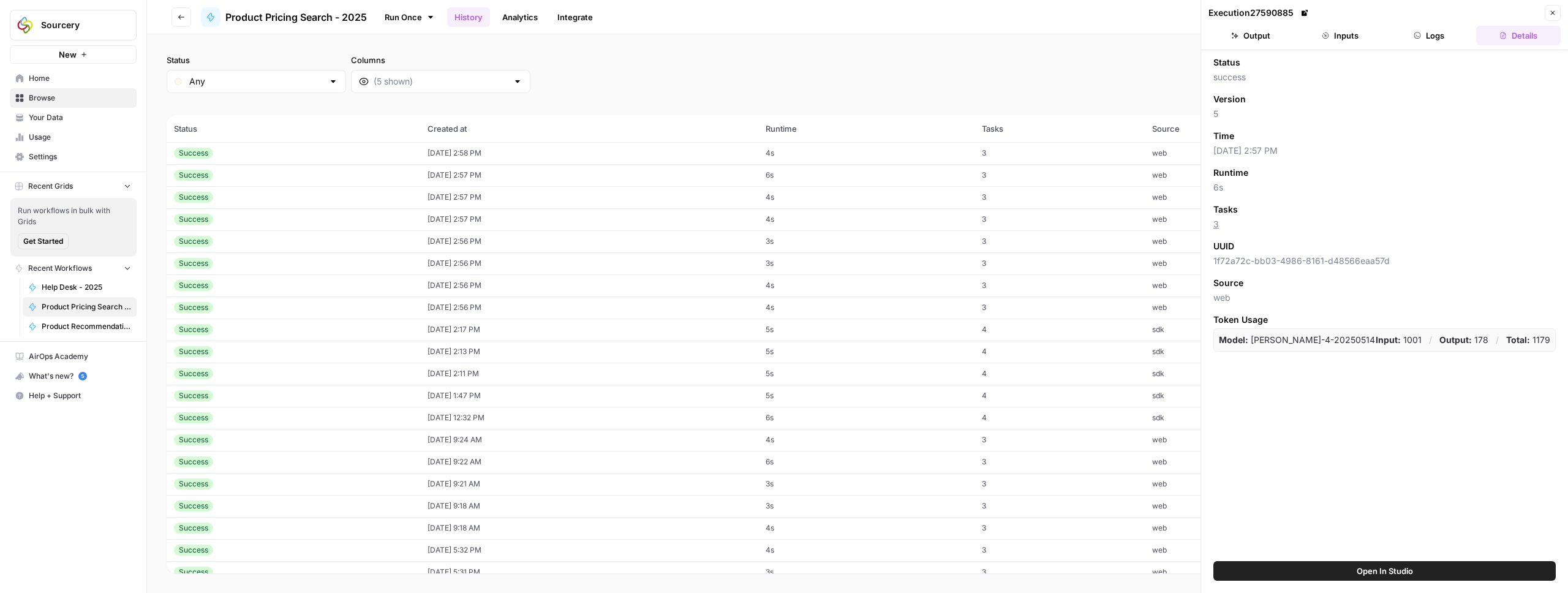
click at [1138, 153] on td "3" at bounding box center [1060, 153] width 171 height 22
click at [1346, 36] on button "Inputs" at bounding box center [1340, 35] width 85 height 20
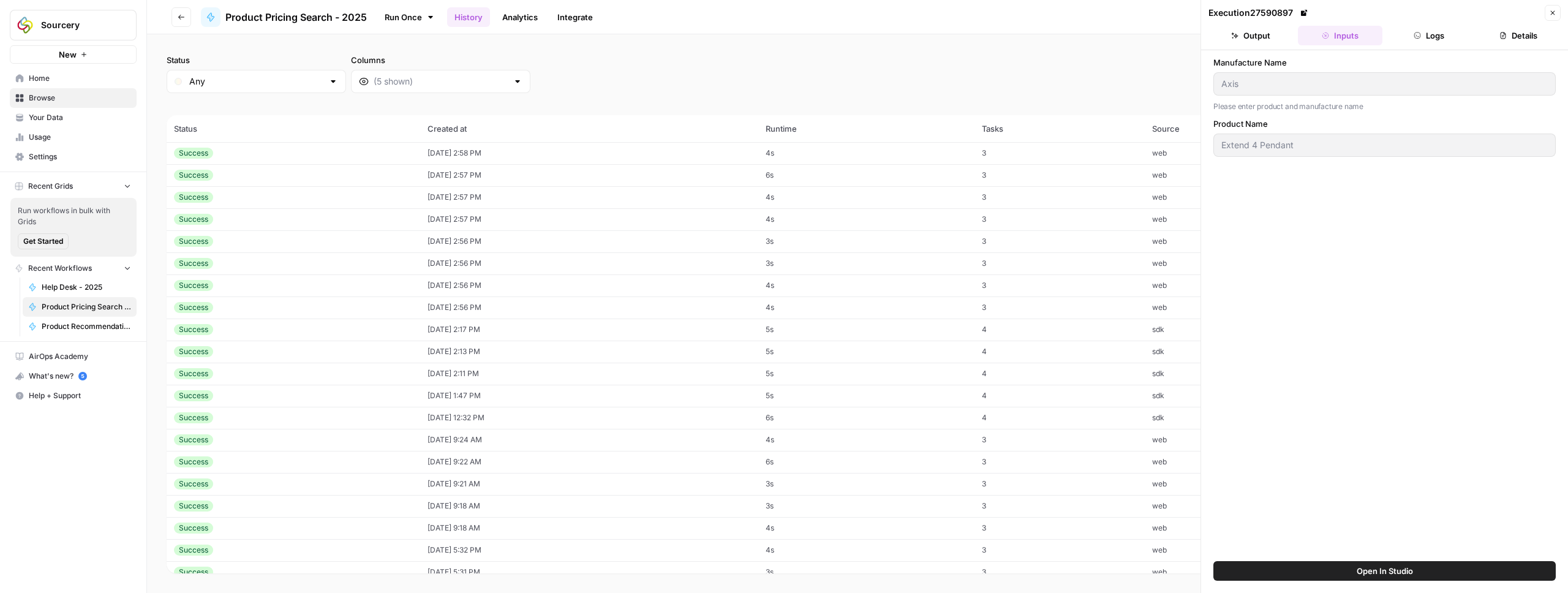
click at [1112, 175] on td "3" at bounding box center [1060, 175] width 171 height 22
type input "USAI"
type input "Can you pull all downlight pricing?"
click at [1123, 158] on td "3" at bounding box center [1060, 153] width 171 height 22
type input "Axis"
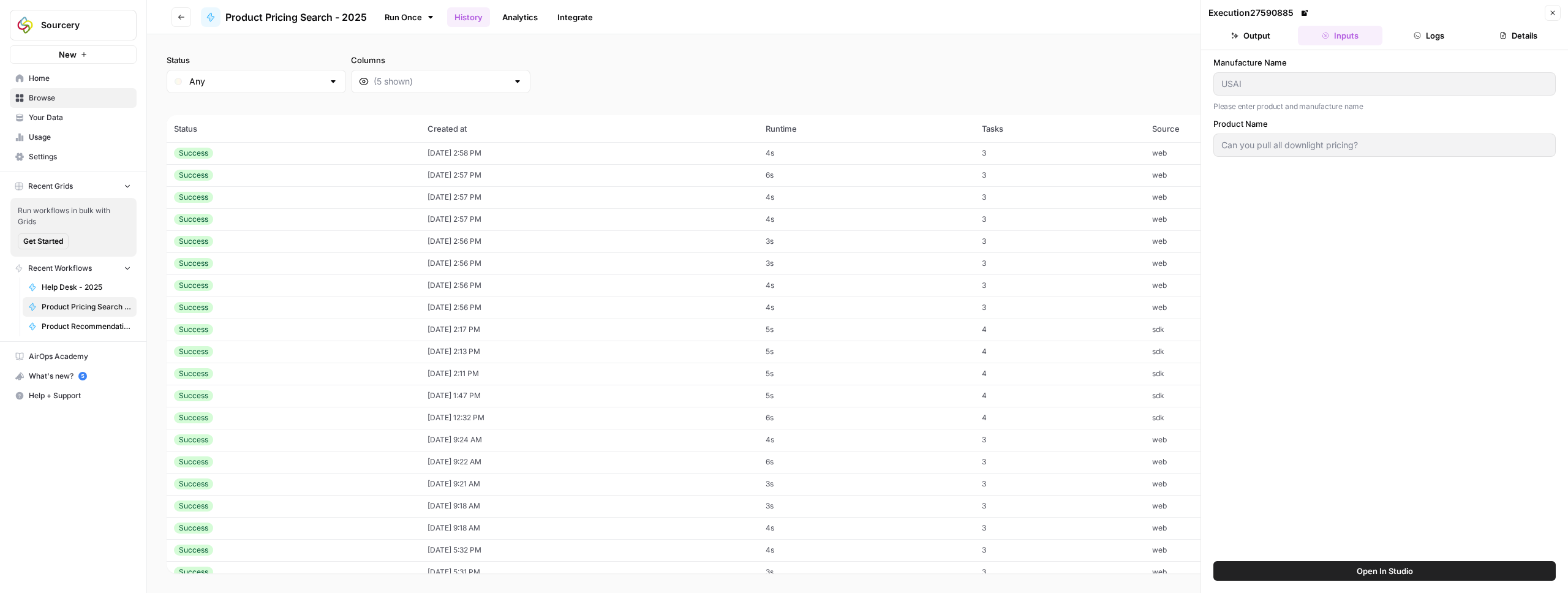
type input "Extend 4 Pendant"
click at [1133, 86] on div "Status Any Columns 2h 24h 7d 30d All Time Custom range" at bounding box center [857, 73] width 1382 height 39
click at [1247, 33] on button "Output" at bounding box center [1250, 35] width 85 height 20
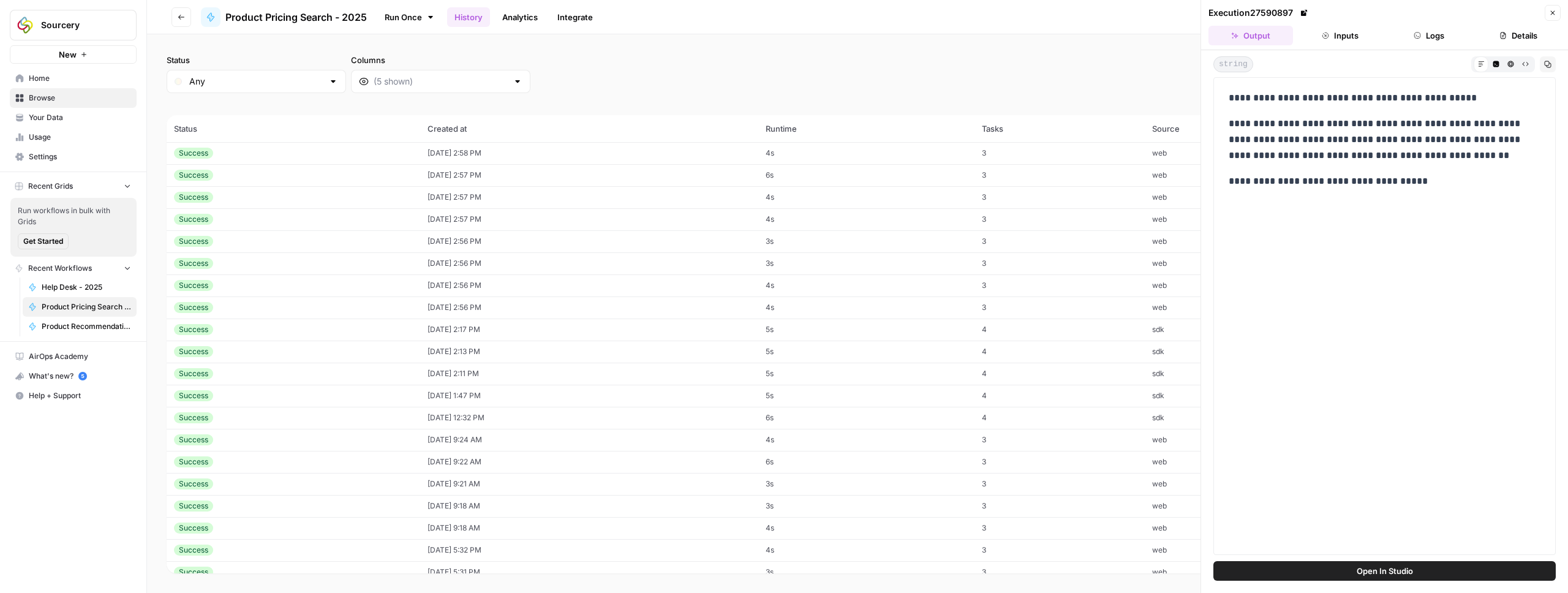
click at [1359, 34] on button "Inputs" at bounding box center [1340, 35] width 85 height 20
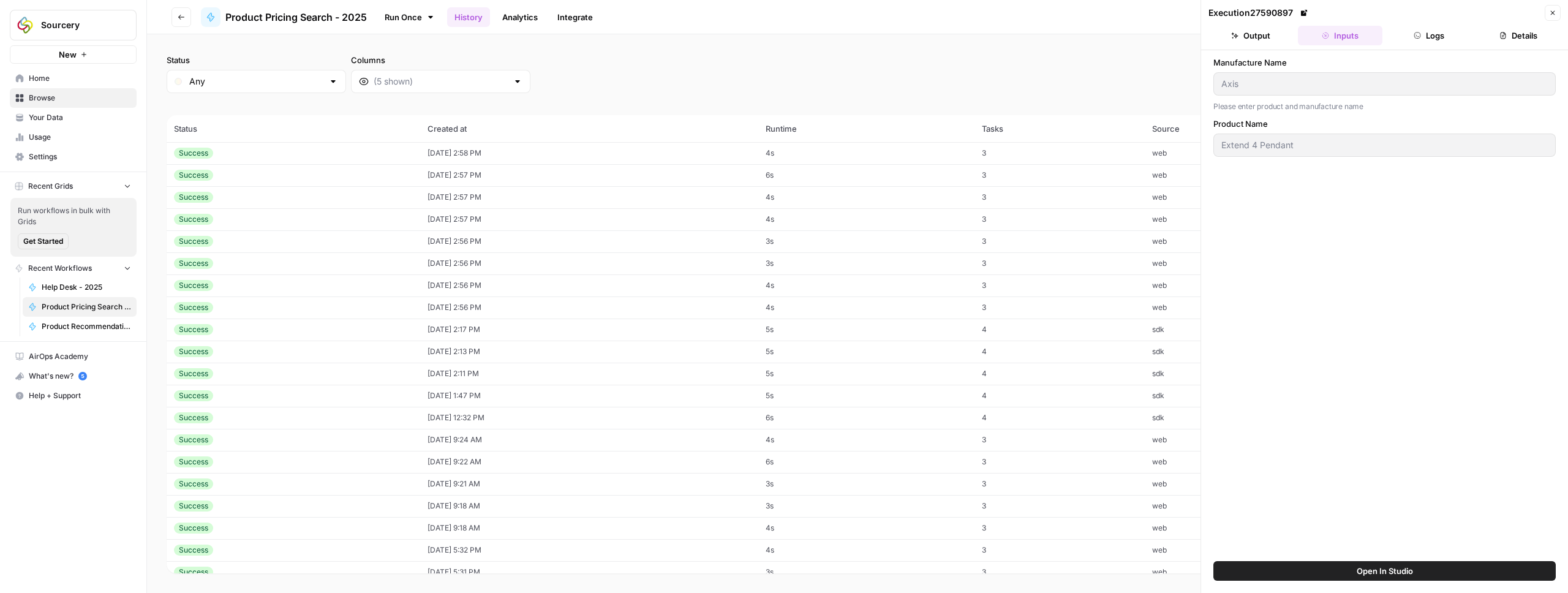
click at [1267, 41] on button "Output" at bounding box center [1250, 35] width 85 height 20
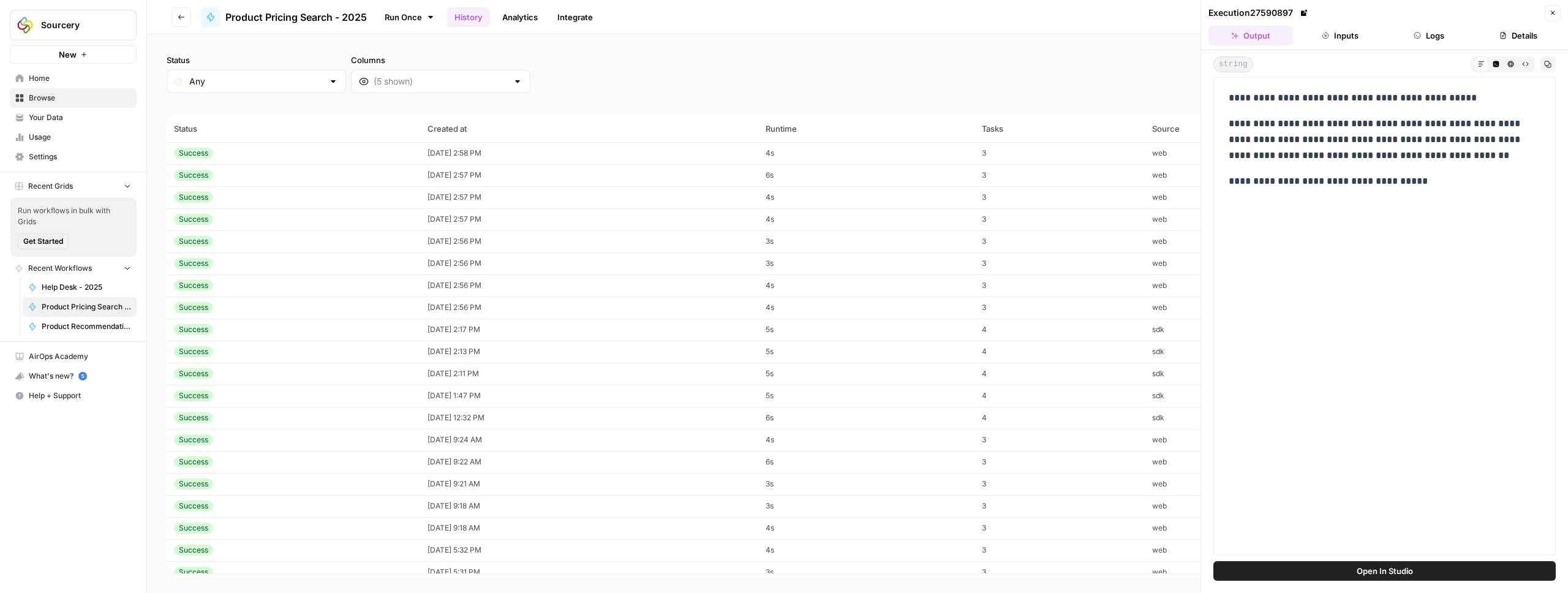
click at [1156, 104] on span "(23 records)" at bounding box center [857, 104] width 1382 height 22
click at [1550, 14] on icon "button" at bounding box center [1552, 12] width 7 height 7
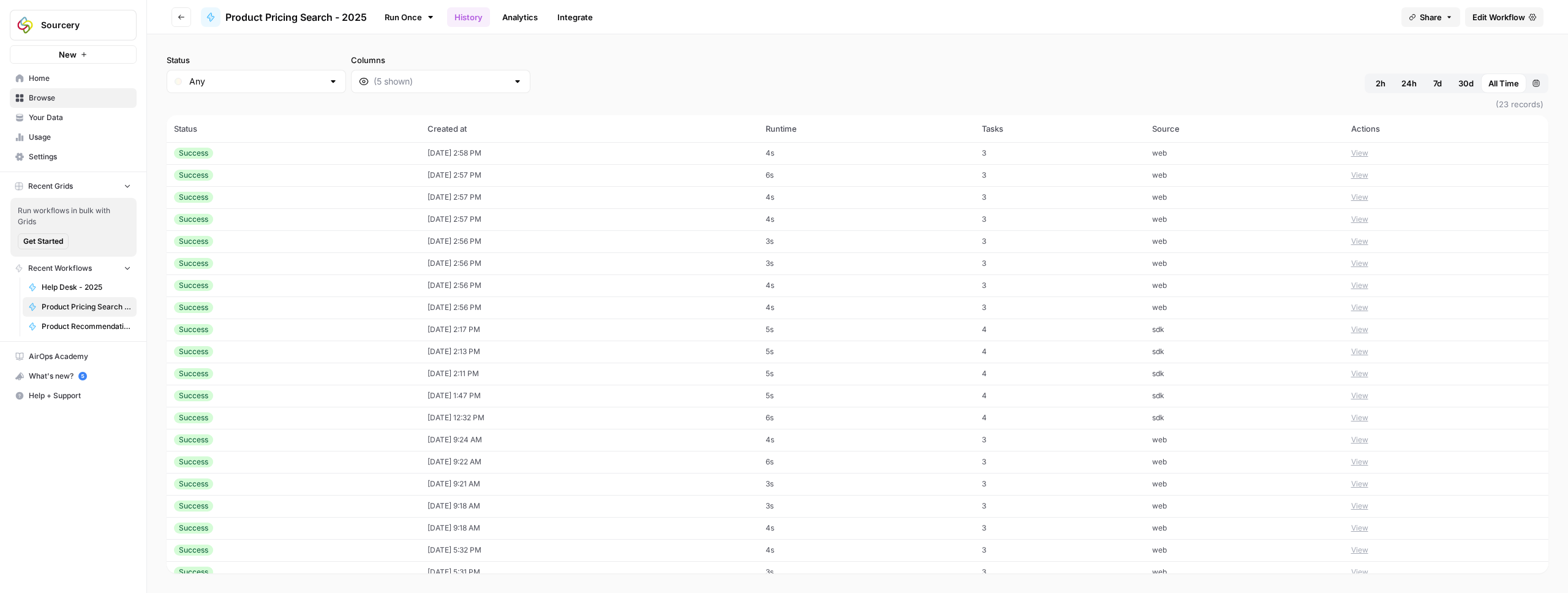
click at [1370, 52] on div "Status Any Columns 2h 24h 7d 30d All Time Custom range (23 records) Status Crea…" at bounding box center [857, 314] width 1420 height 559
click at [1264, 152] on td "web" at bounding box center [1243, 153] width 199 height 22
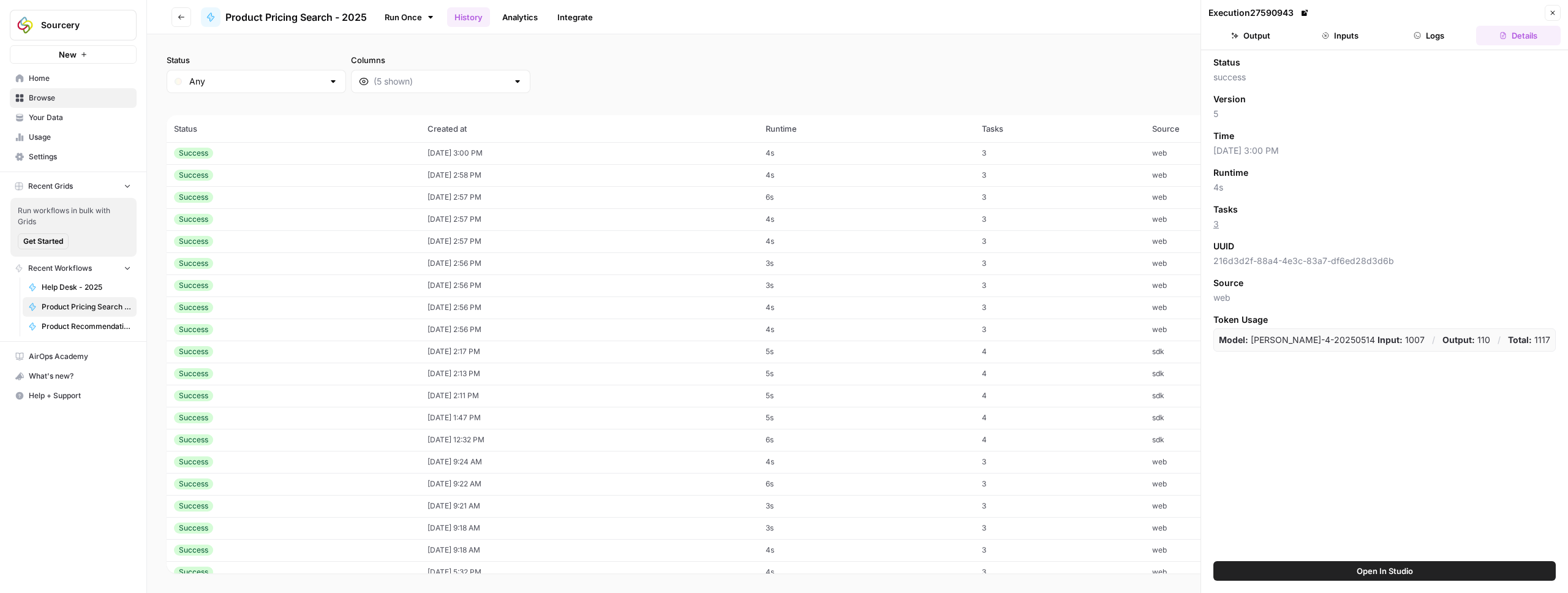
click at [1324, 41] on button "Inputs" at bounding box center [1340, 35] width 85 height 20
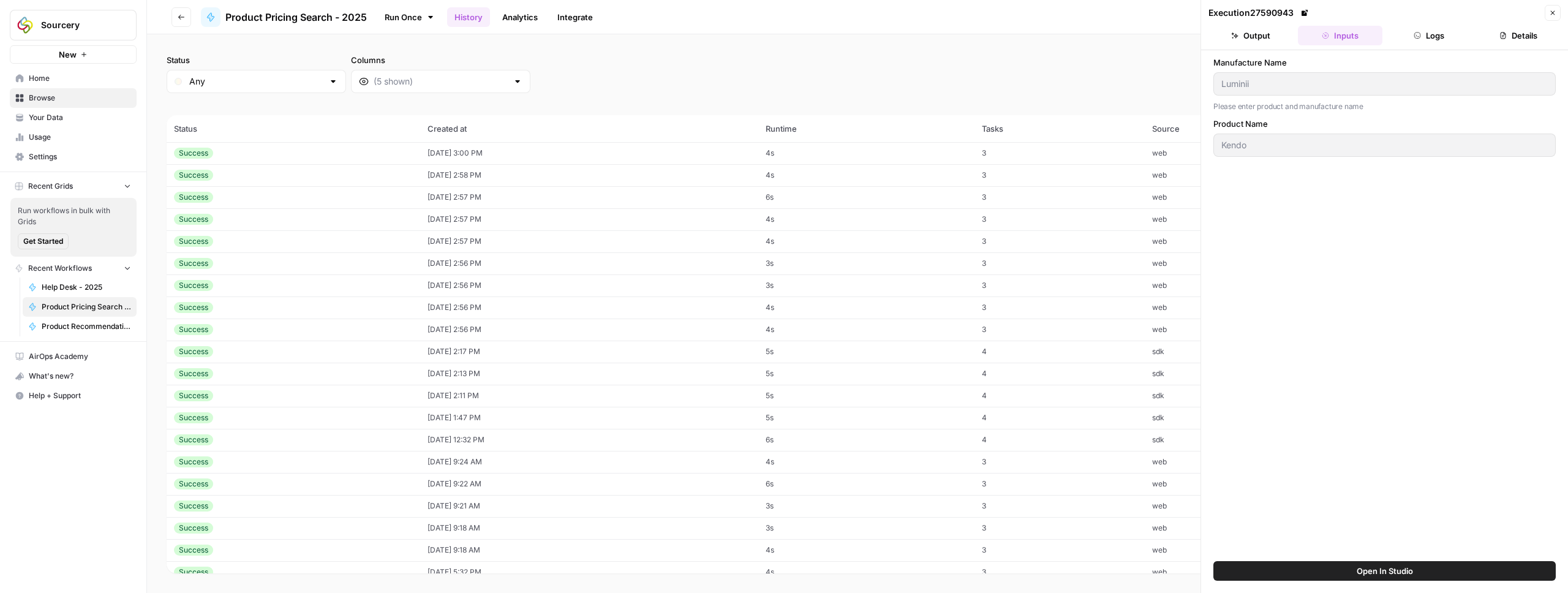
click at [1258, 36] on button "Output" at bounding box center [1250, 35] width 85 height 20
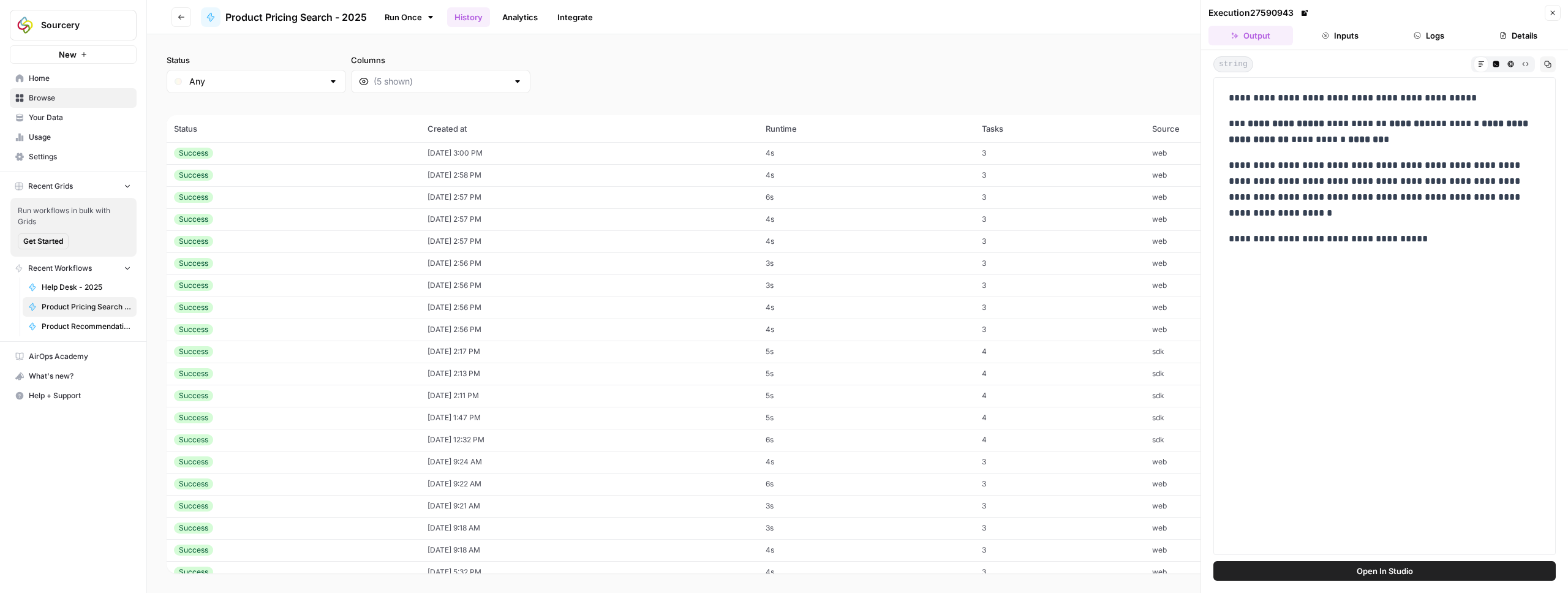
click at [1260, 125] on strong "**********" at bounding box center [1285, 123] width 77 height 9
drag, startPoint x: 1260, startPoint y: 125, endPoint x: 1306, endPoint y: 124, distance: 46.0
click at [1306, 124] on strong "**********" at bounding box center [1285, 123] width 77 height 9
copy strong "**********"
click at [1312, 128] on strong "**********" at bounding box center [1285, 123] width 77 height 9
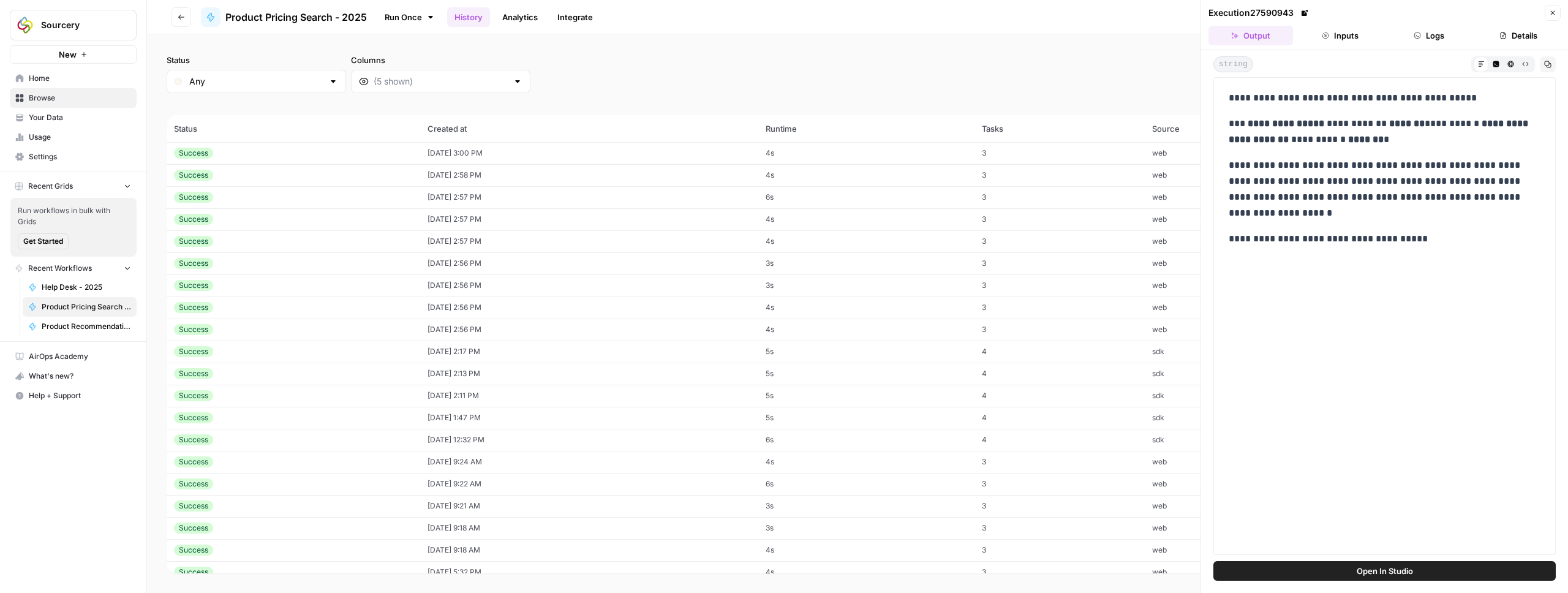
click at [1496, 60] on icon "button" at bounding box center [1496, 64] width 7 height 7
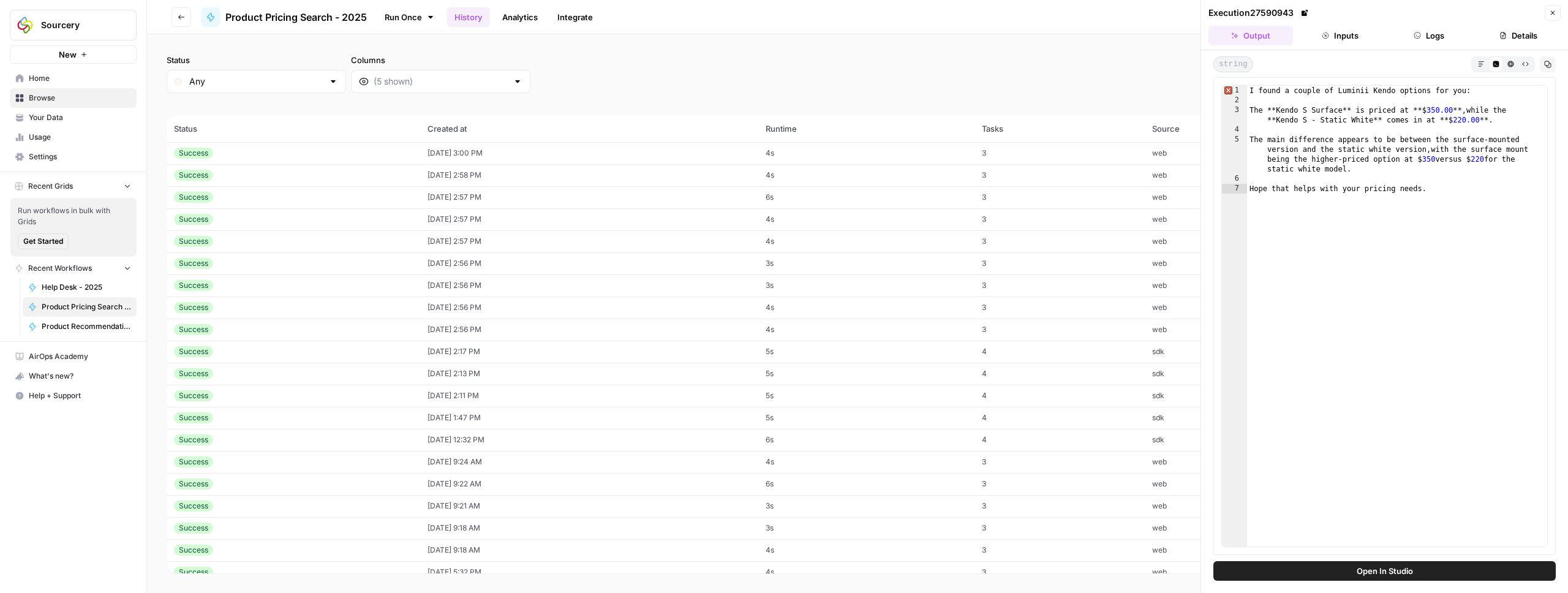
click at [1508, 65] on icon "button" at bounding box center [1510, 64] width 7 height 7
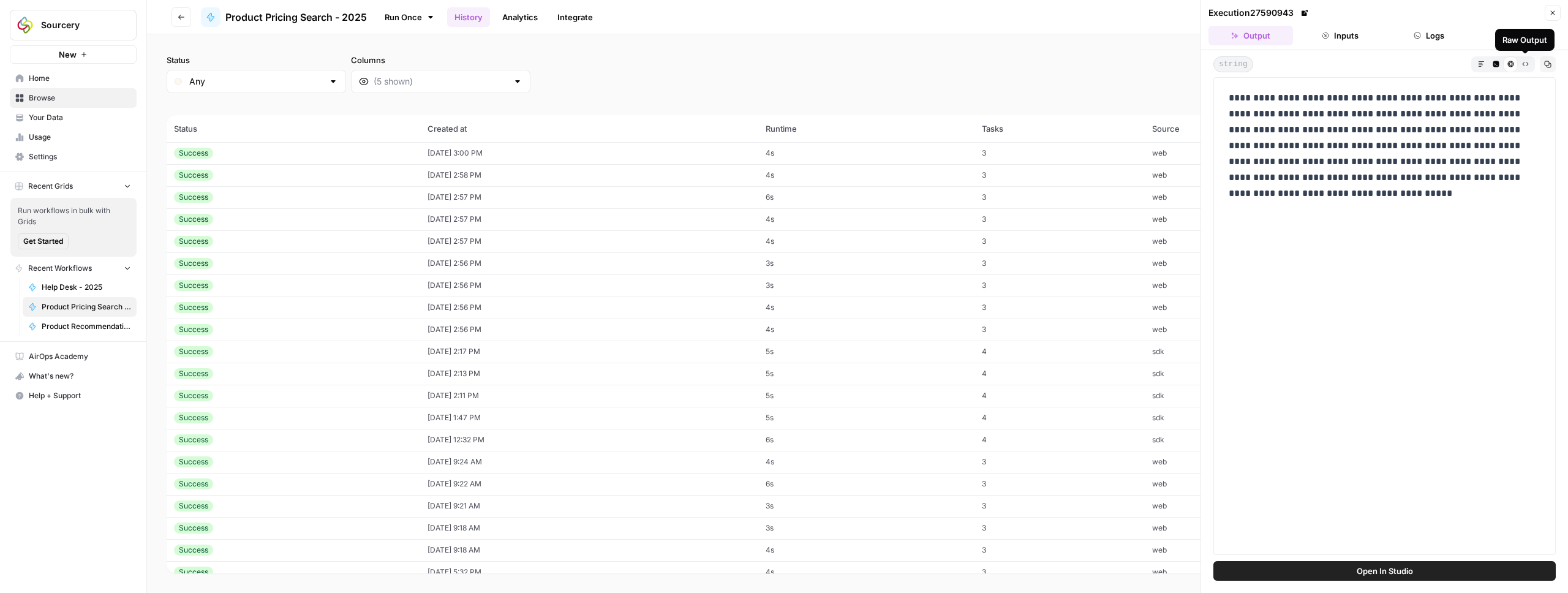
click at [1487, 62] on button "Markdown" at bounding box center [1481, 64] width 14 height 14
